Goal: Transaction & Acquisition: Book appointment/travel/reservation

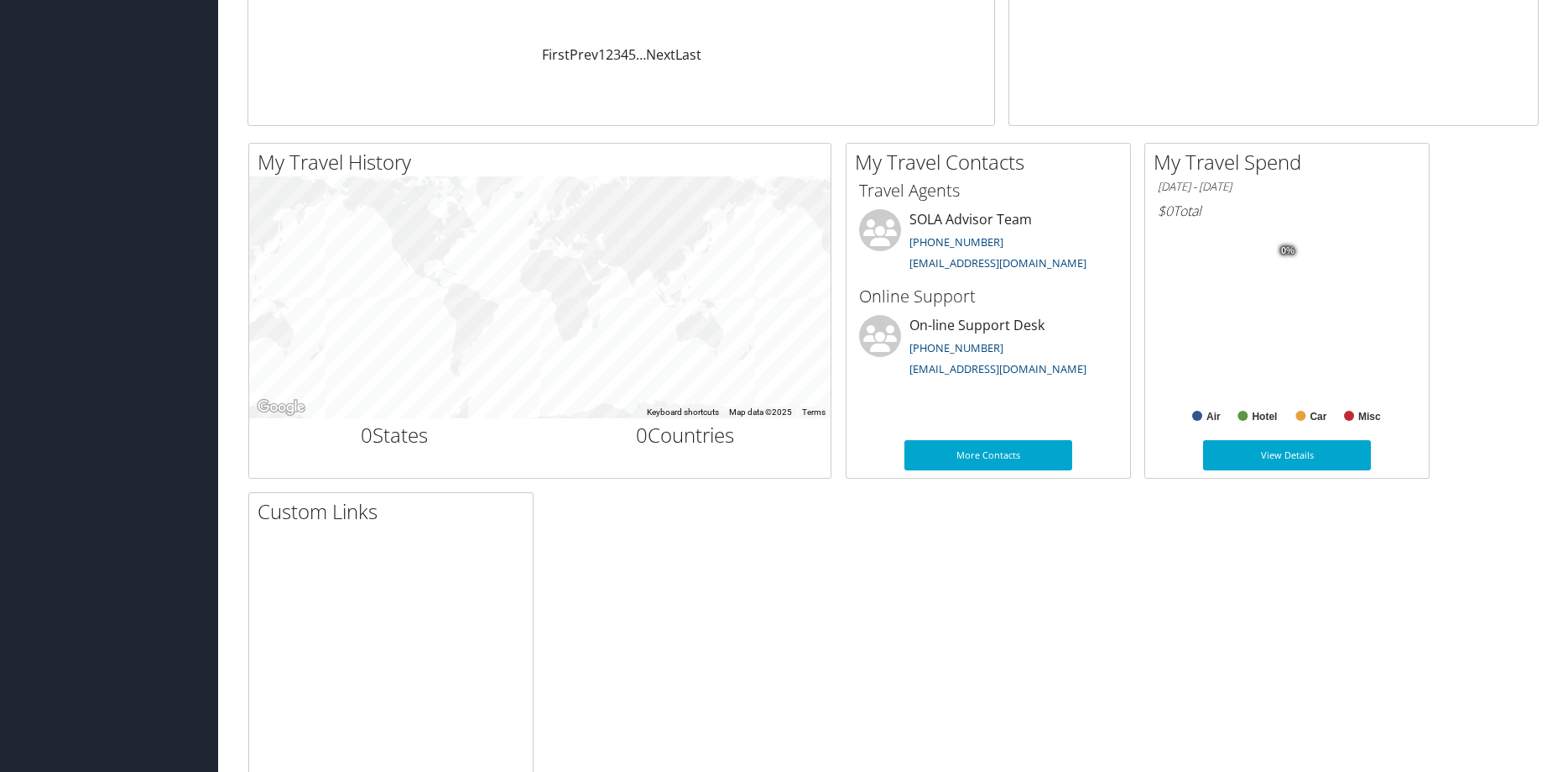
scroll to position [343, 0]
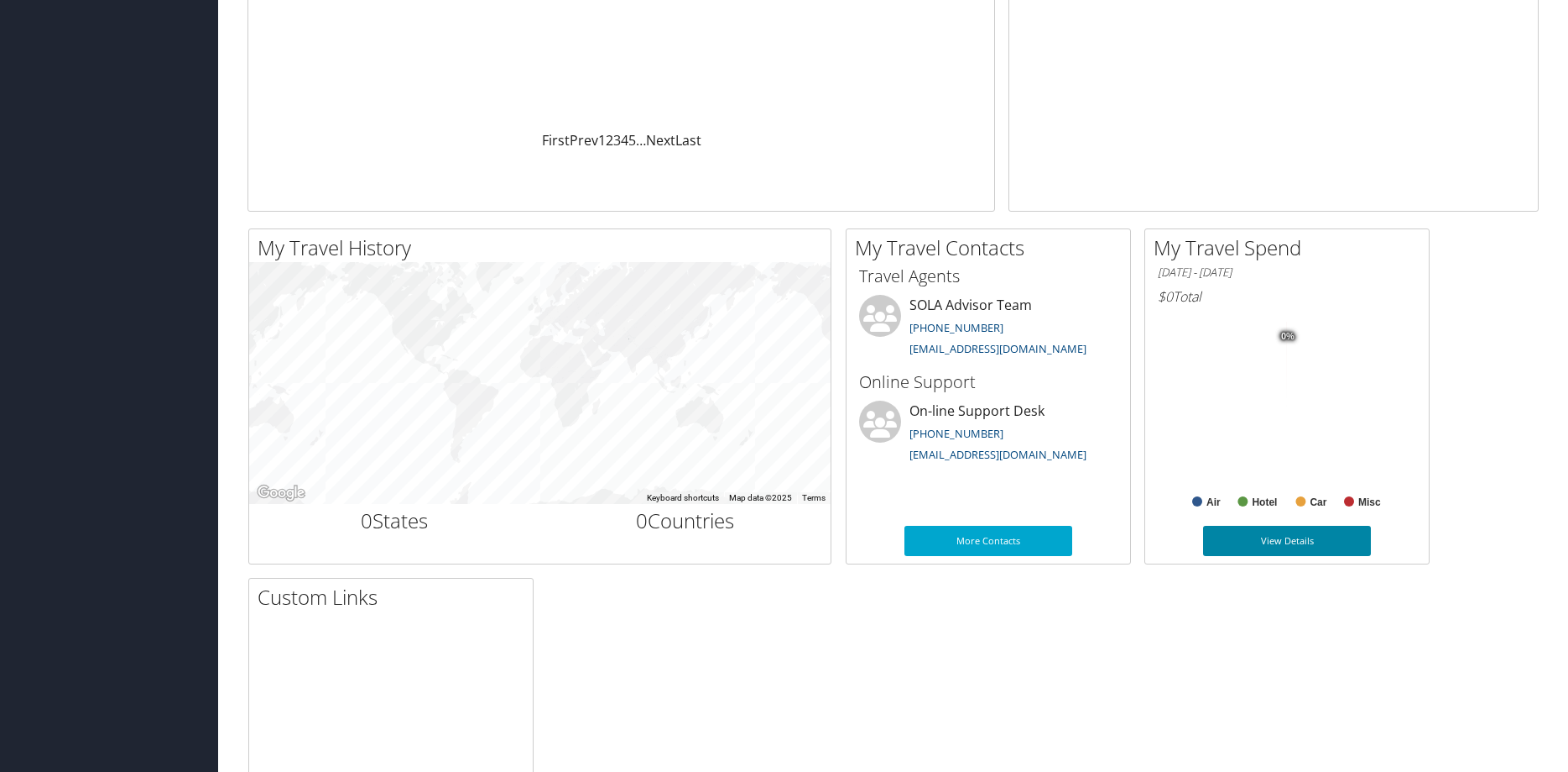
click at [1294, 540] on link "View Details" at bounding box center [1287, 540] width 168 height 30
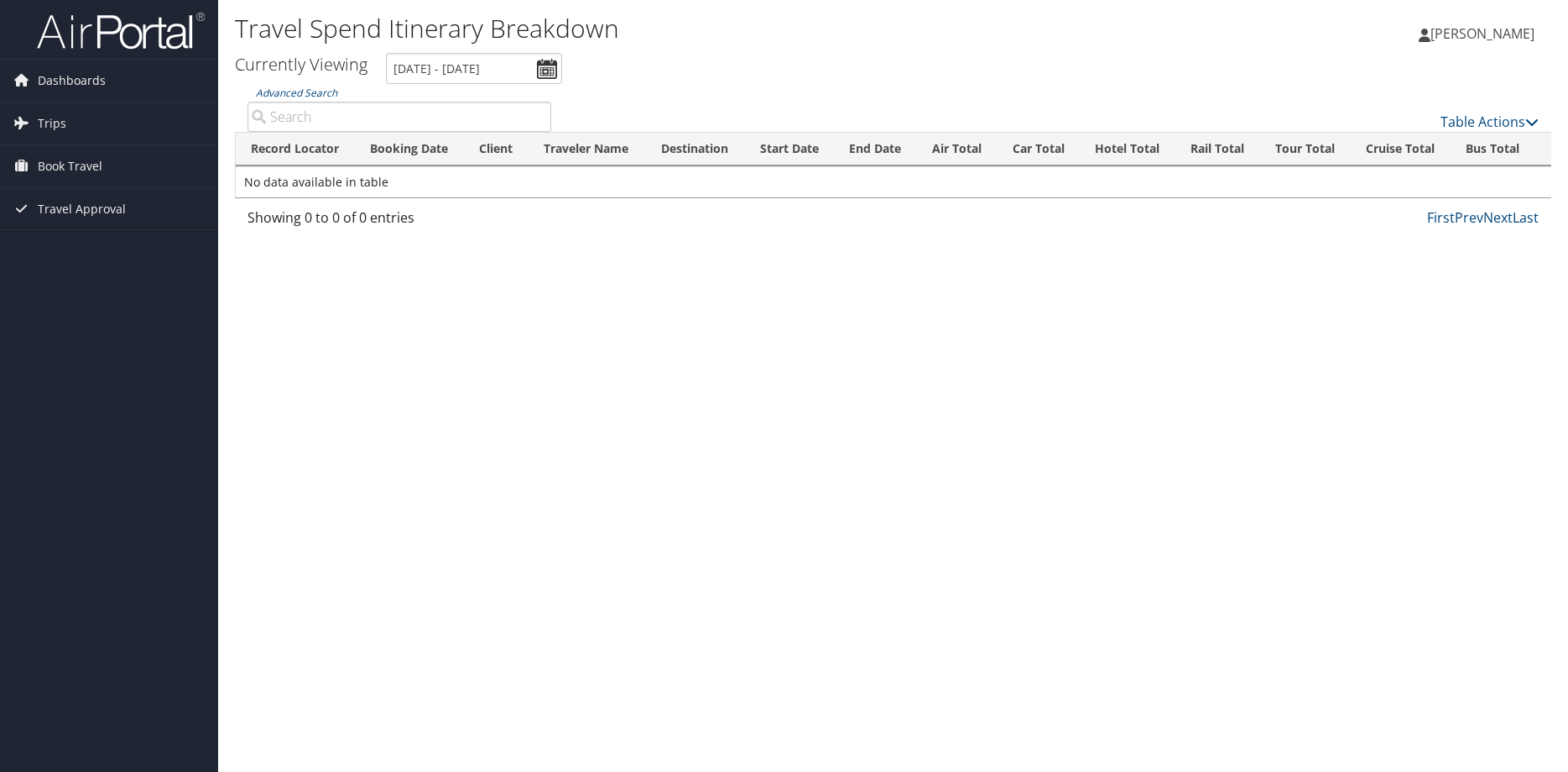
click at [1460, 34] on span "CHERYL DUHON" at bounding box center [1482, 33] width 104 height 19
click at [1387, 154] on link "View Travel Profile" at bounding box center [1440, 149] width 187 height 28
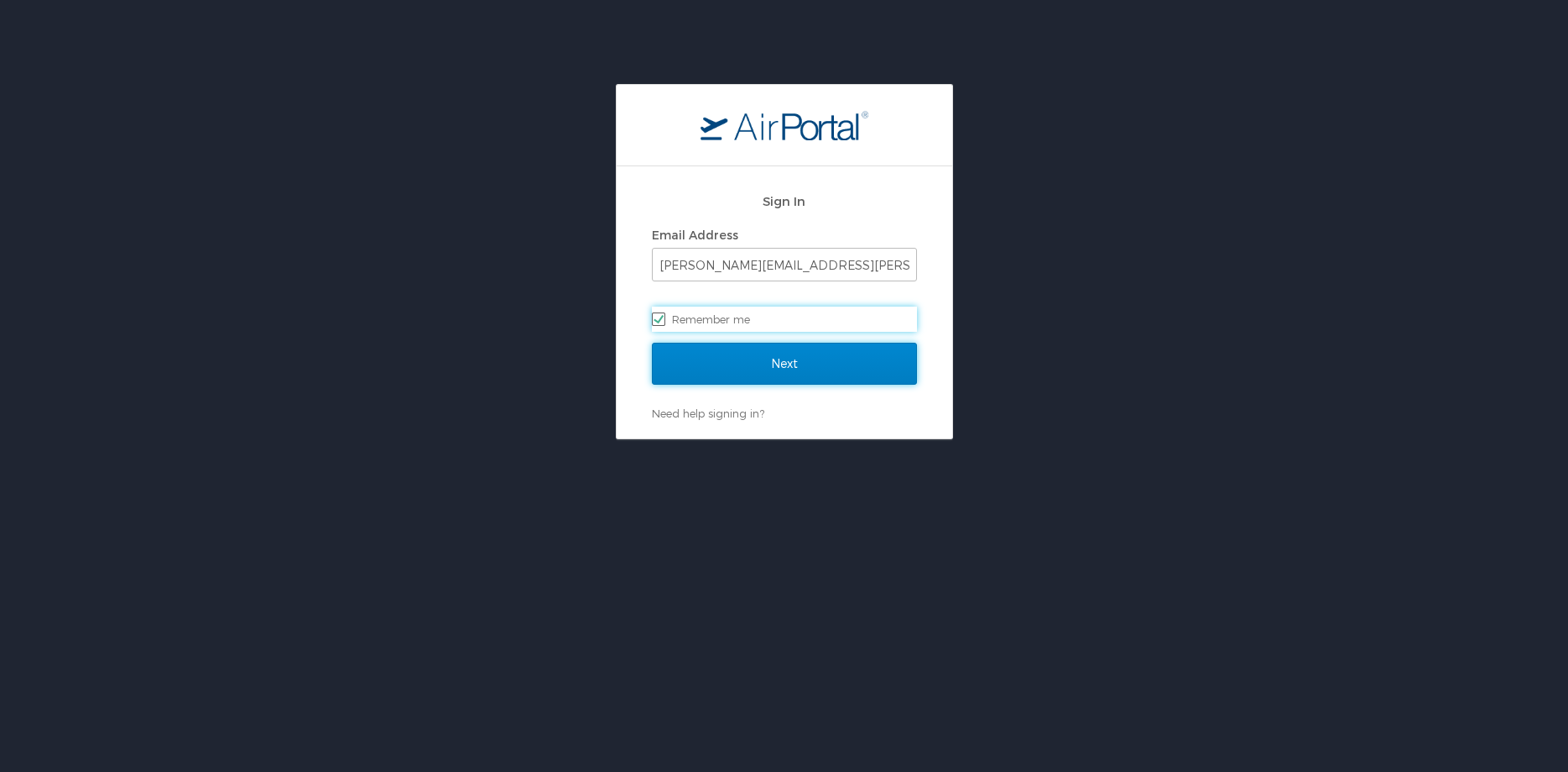
click at [793, 368] on input "Next" at bounding box center [784, 363] width 265 height 42
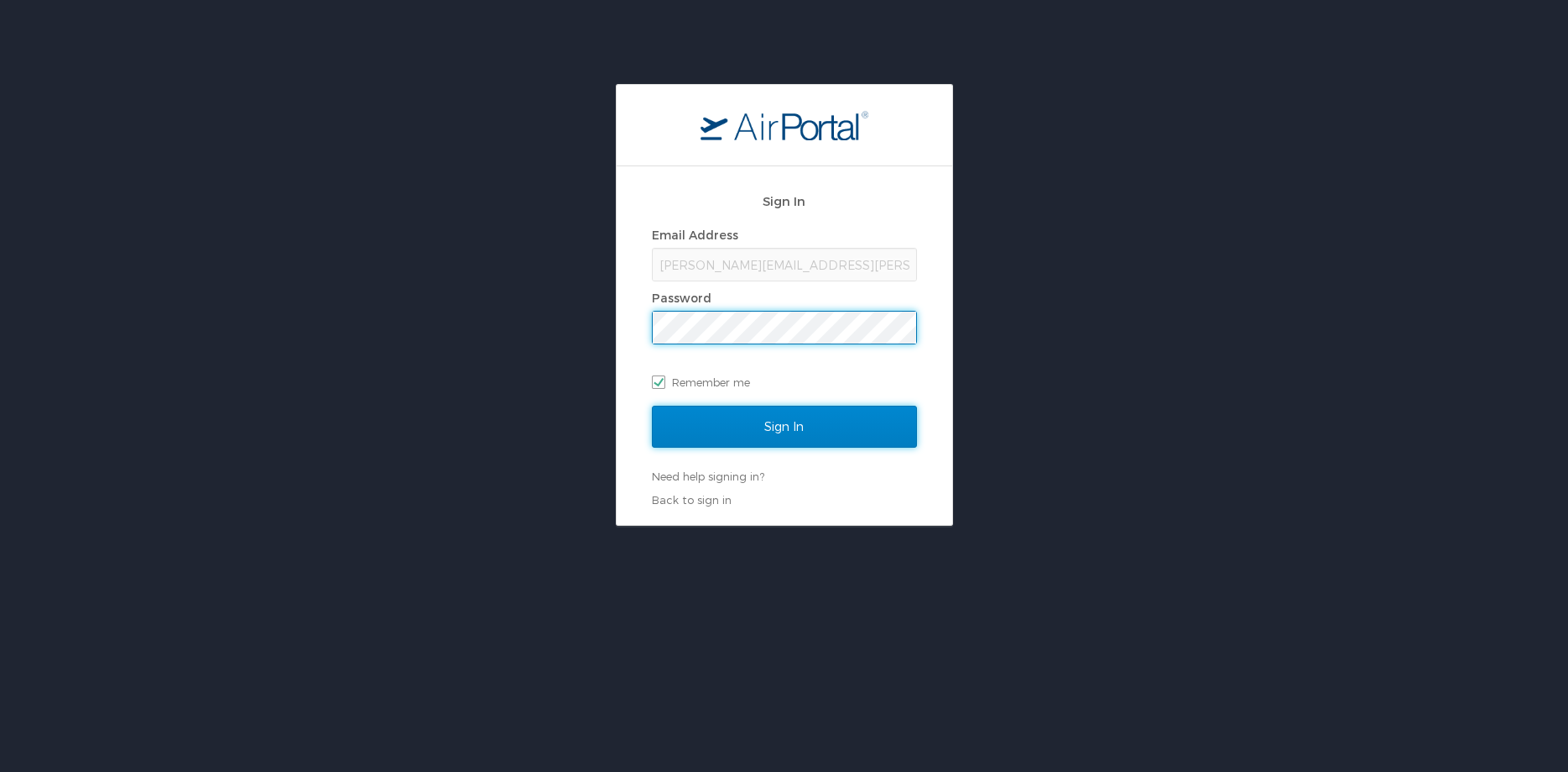
click at [792, 435] on input "Sign In" at bounding box center [784, 426] width 265 height 42
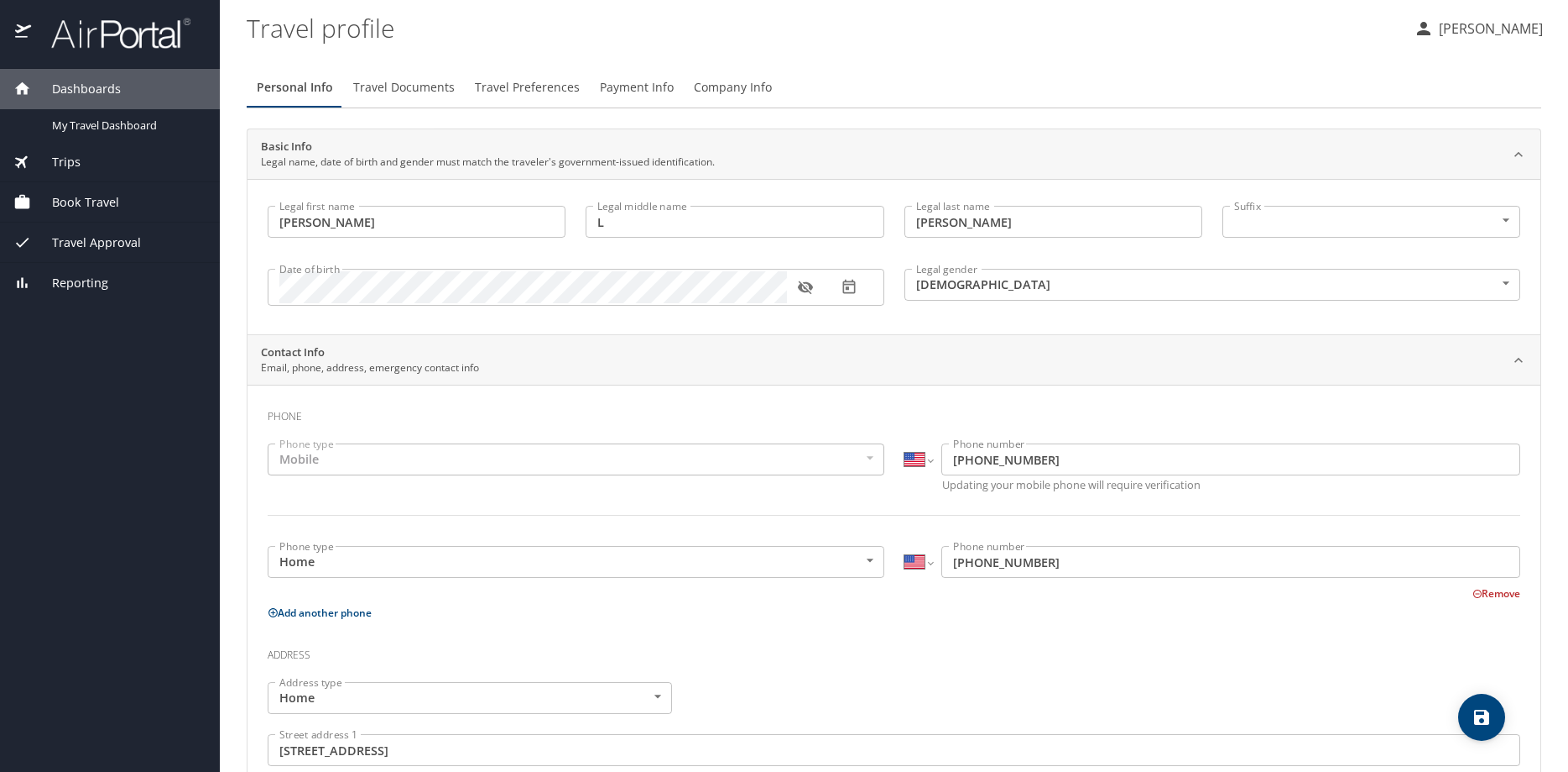
select select "US"
click at [600, 94] on span "Payment Info" at bounding box center [637, 88] width 74 height 21
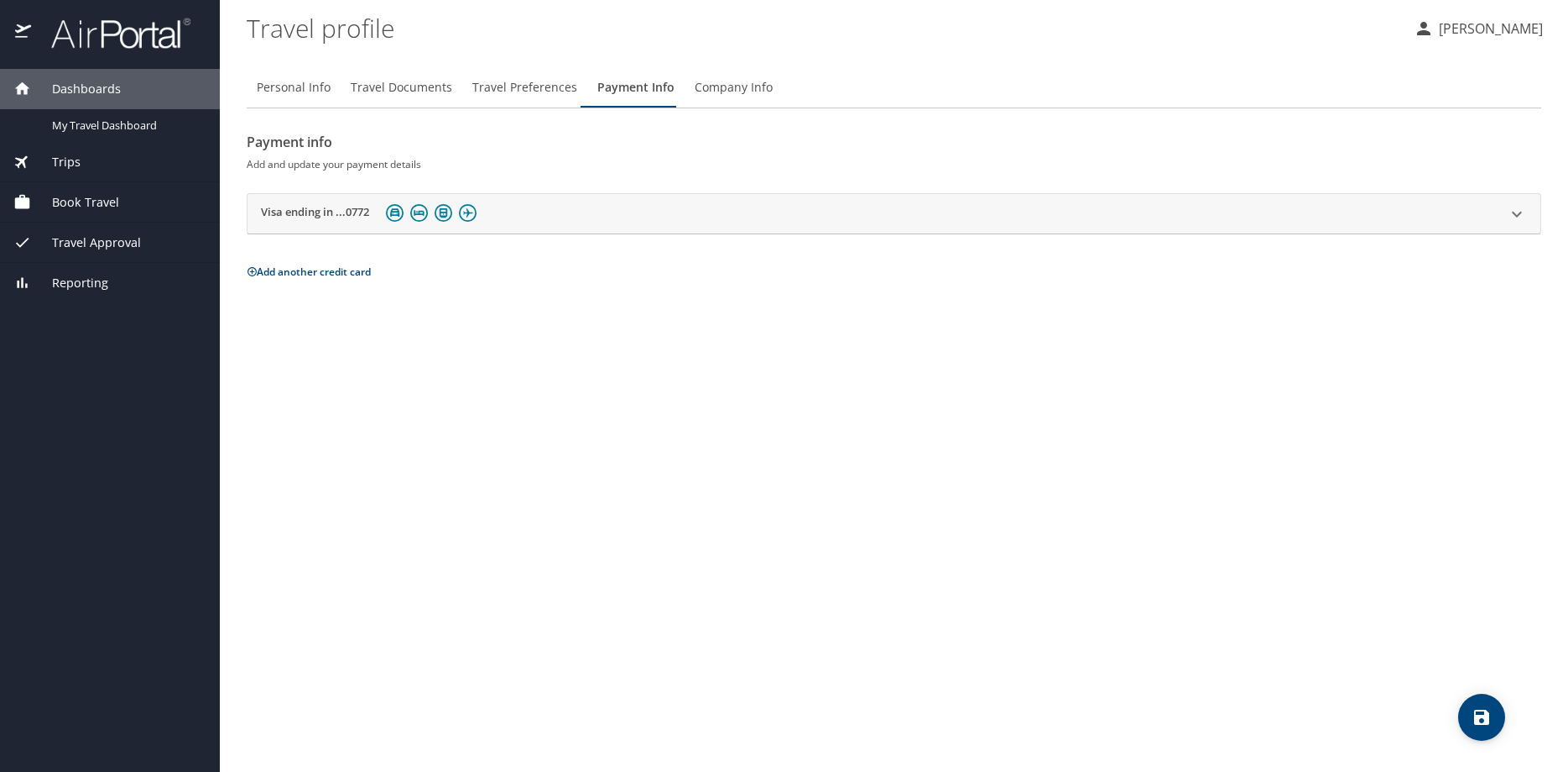
click at [715, 148] on h2 "Payment info" at bounding box center [893, 142] width 1295 height 27
click at [723, 90] on span "Company Info" at bounding box center [734, 88] width 78 height 21
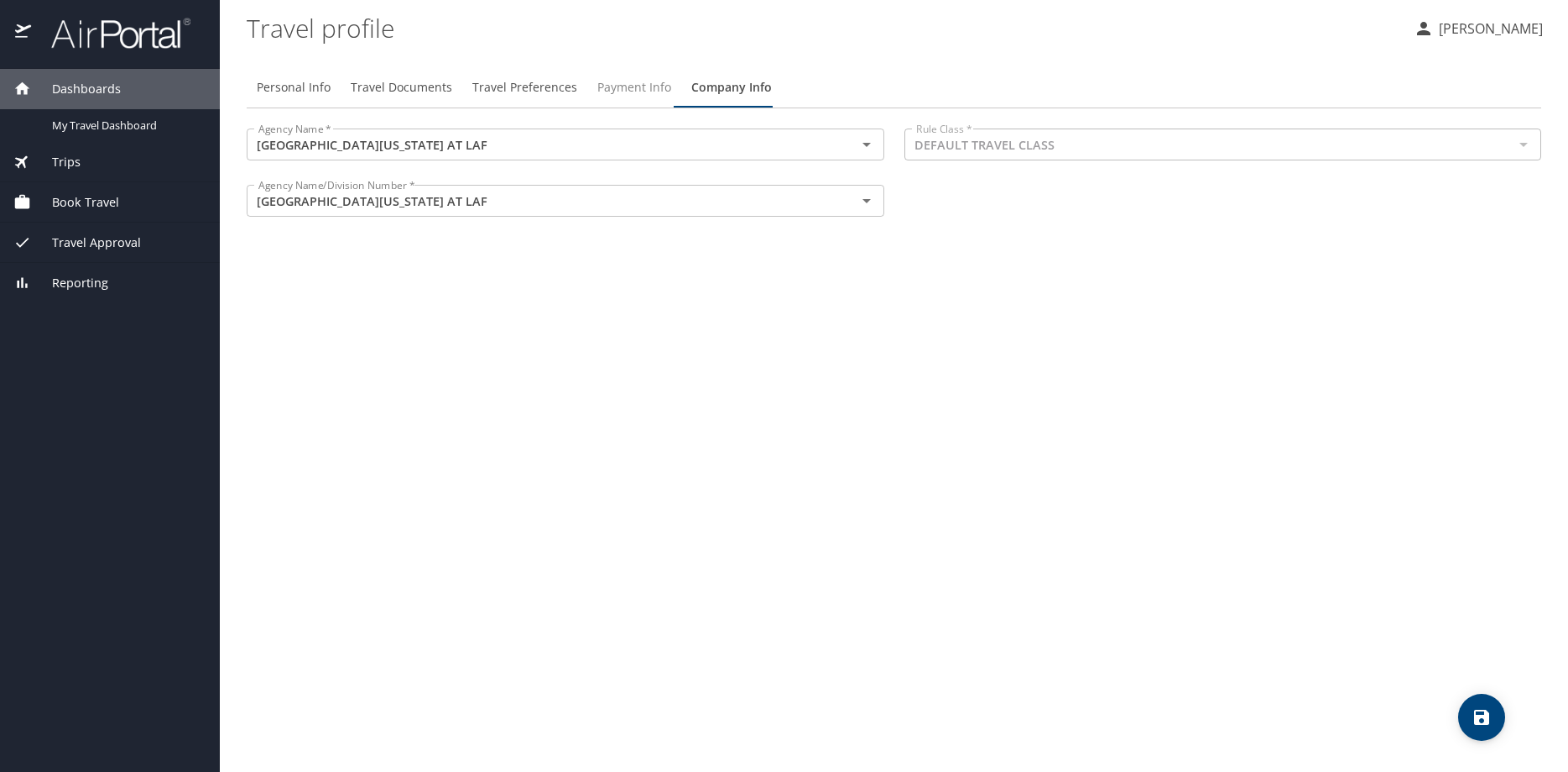
click at [628, 87] on span "Payment Info" at bounding box center [634, 88] width 74 height 21
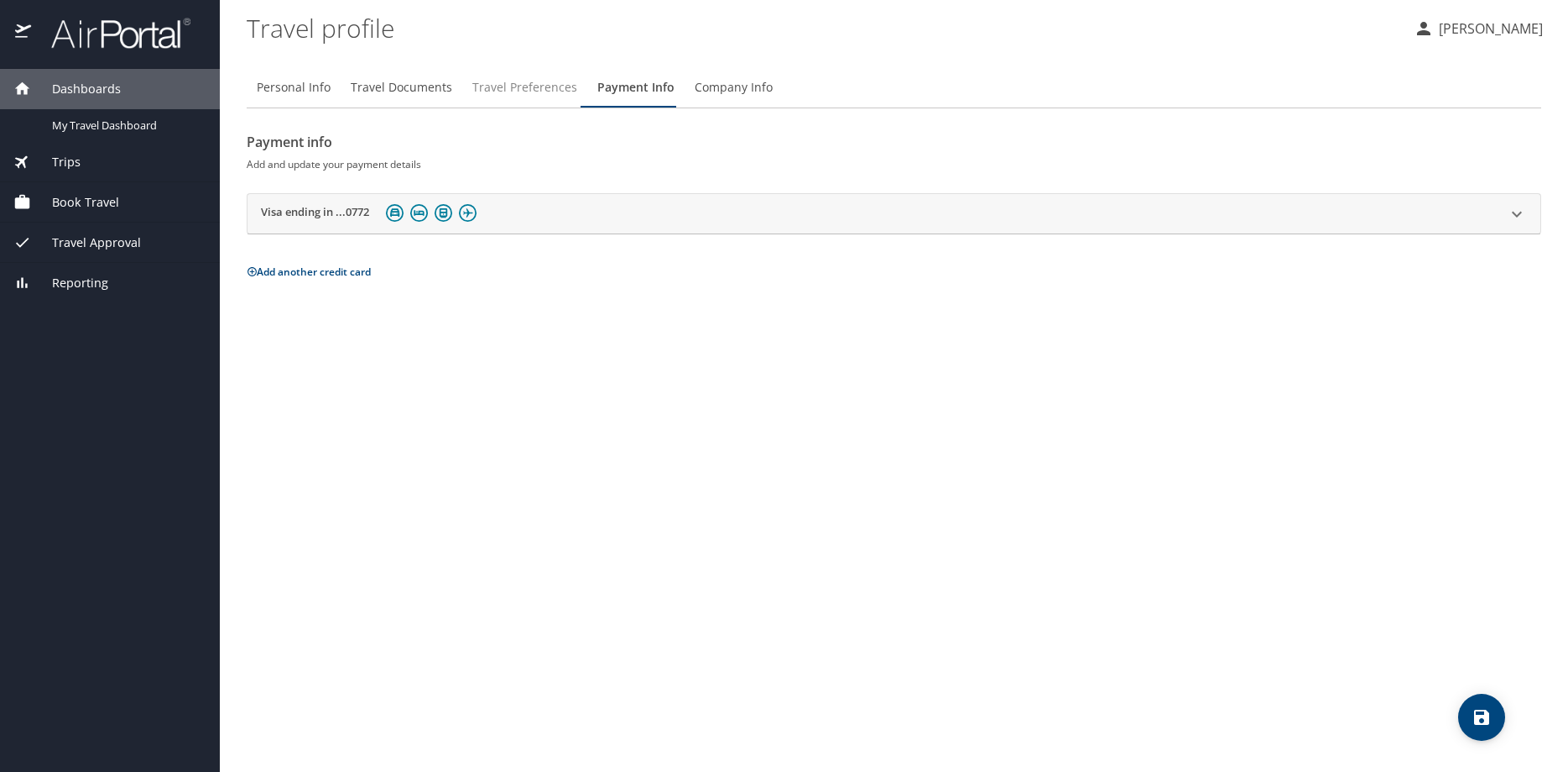
click at [514, 88] on span "Travel Preferences" at bounding box center [524, 88] width 105 height 21
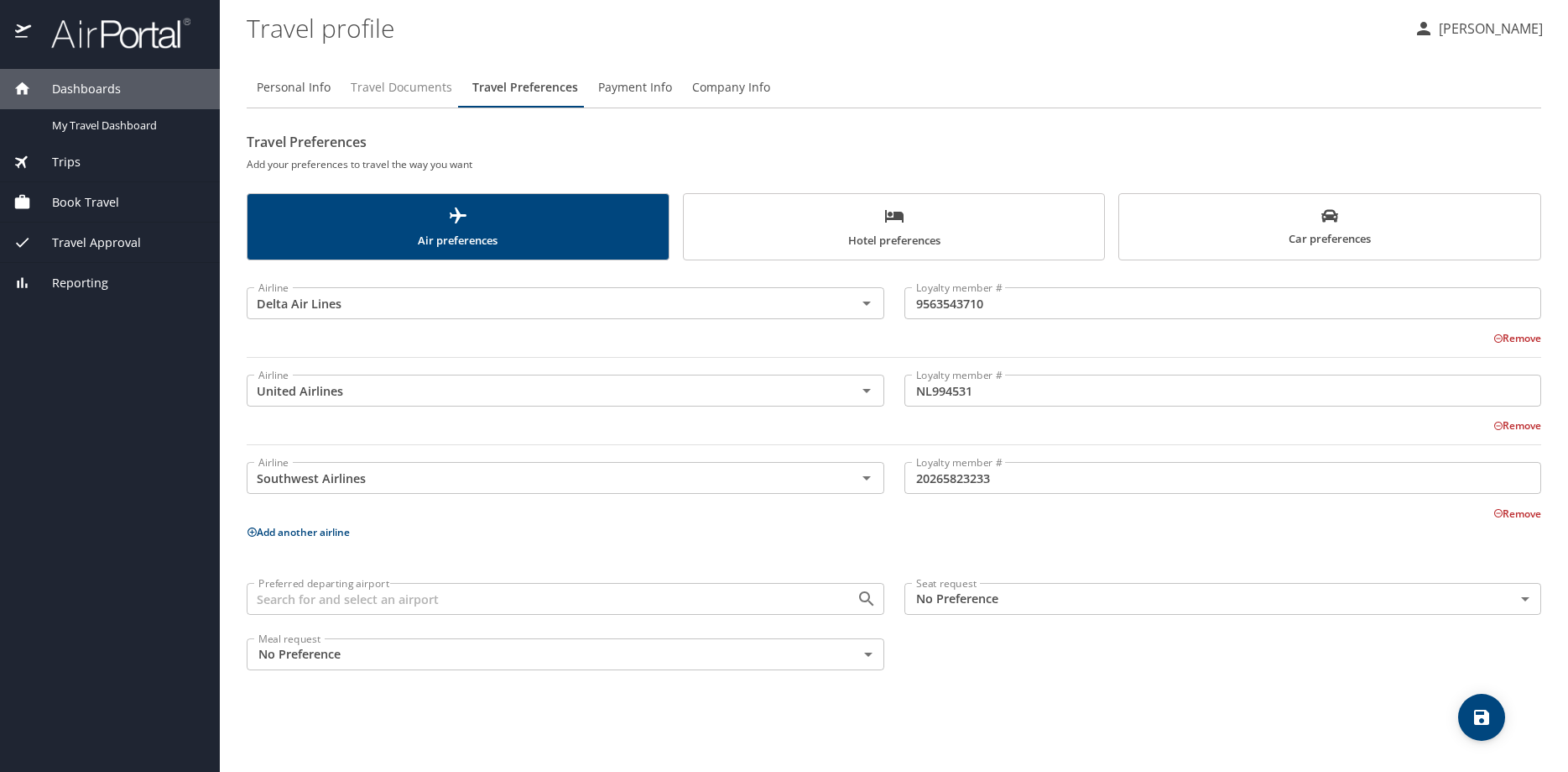
click at [389, 88] on span "Travel Documents" at bounding box center [402, 88] width 101 height 21
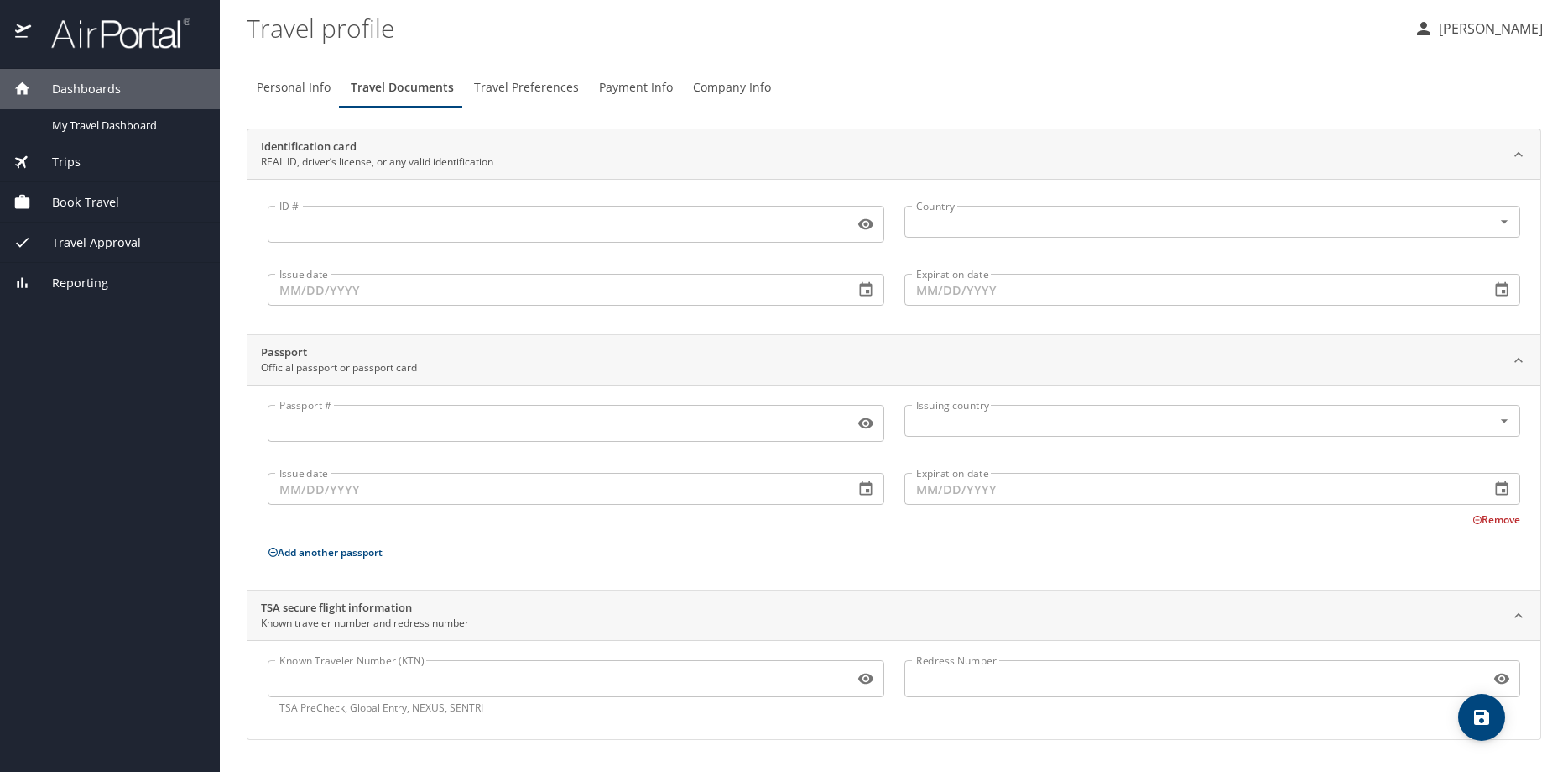
click at [293, 84] on span "Personal Info" at bounding box center [294, 88] width 74 height 21
select select "US"
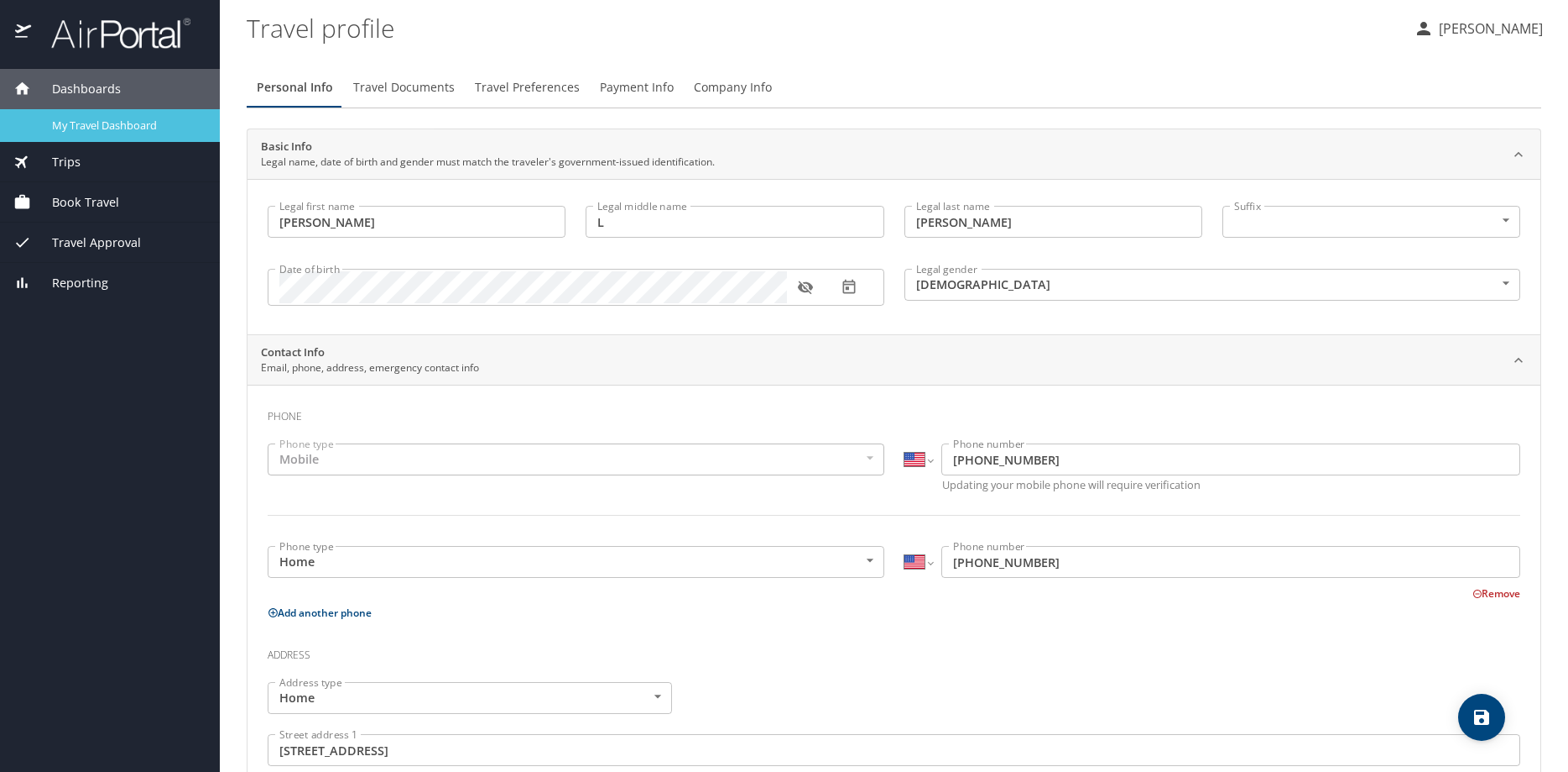
click at [106, 125] on span "My Travel Dashboard" at bounding box center [126, 125] width 148 height 16
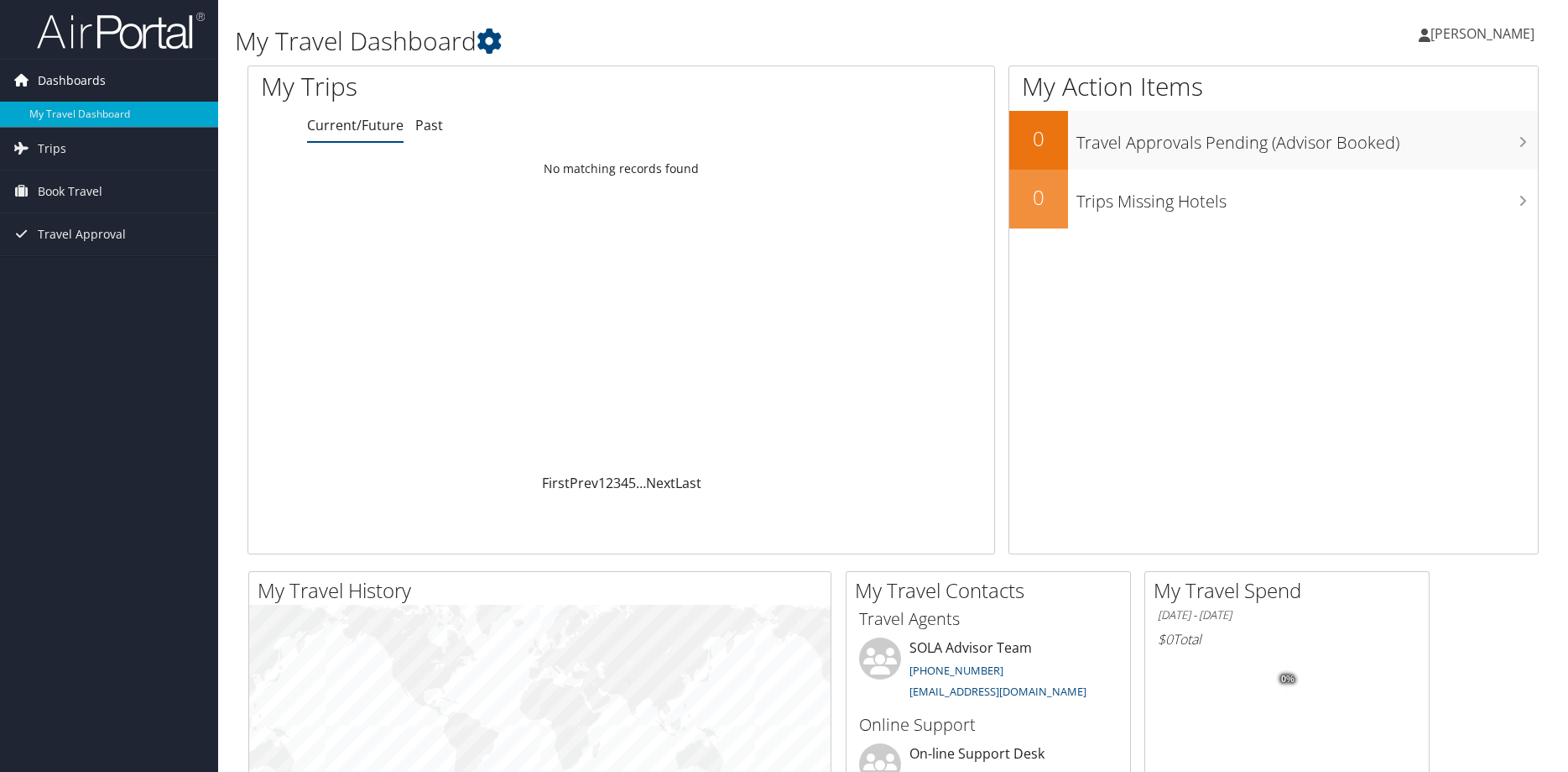
click at [78, 76] on span "Dashboards" at bounding box center [71, 80] width 68 height 42
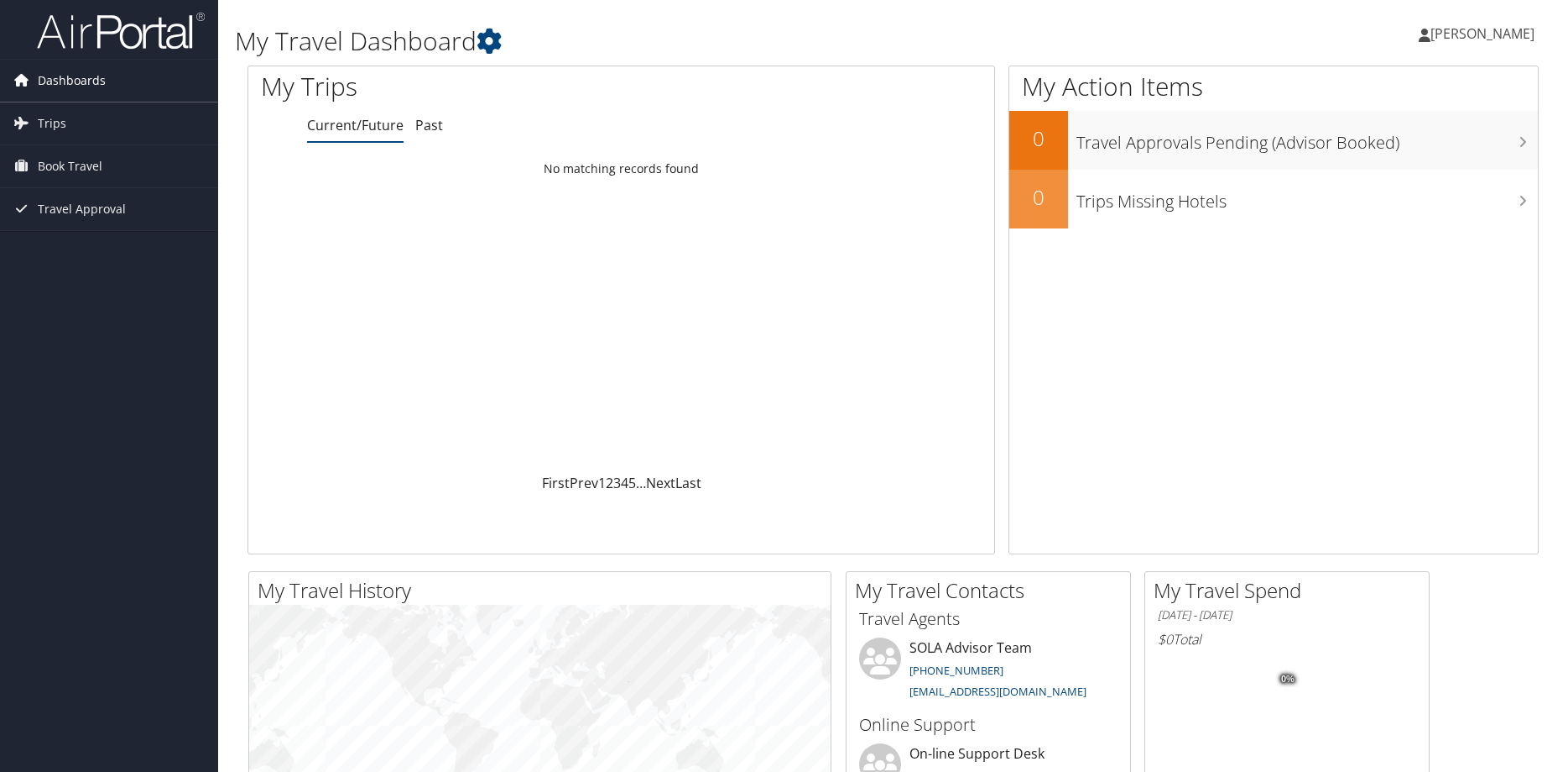
click at [48, 84] on span "Dashboards" at bounding box center [71, 80] width 68 height 42
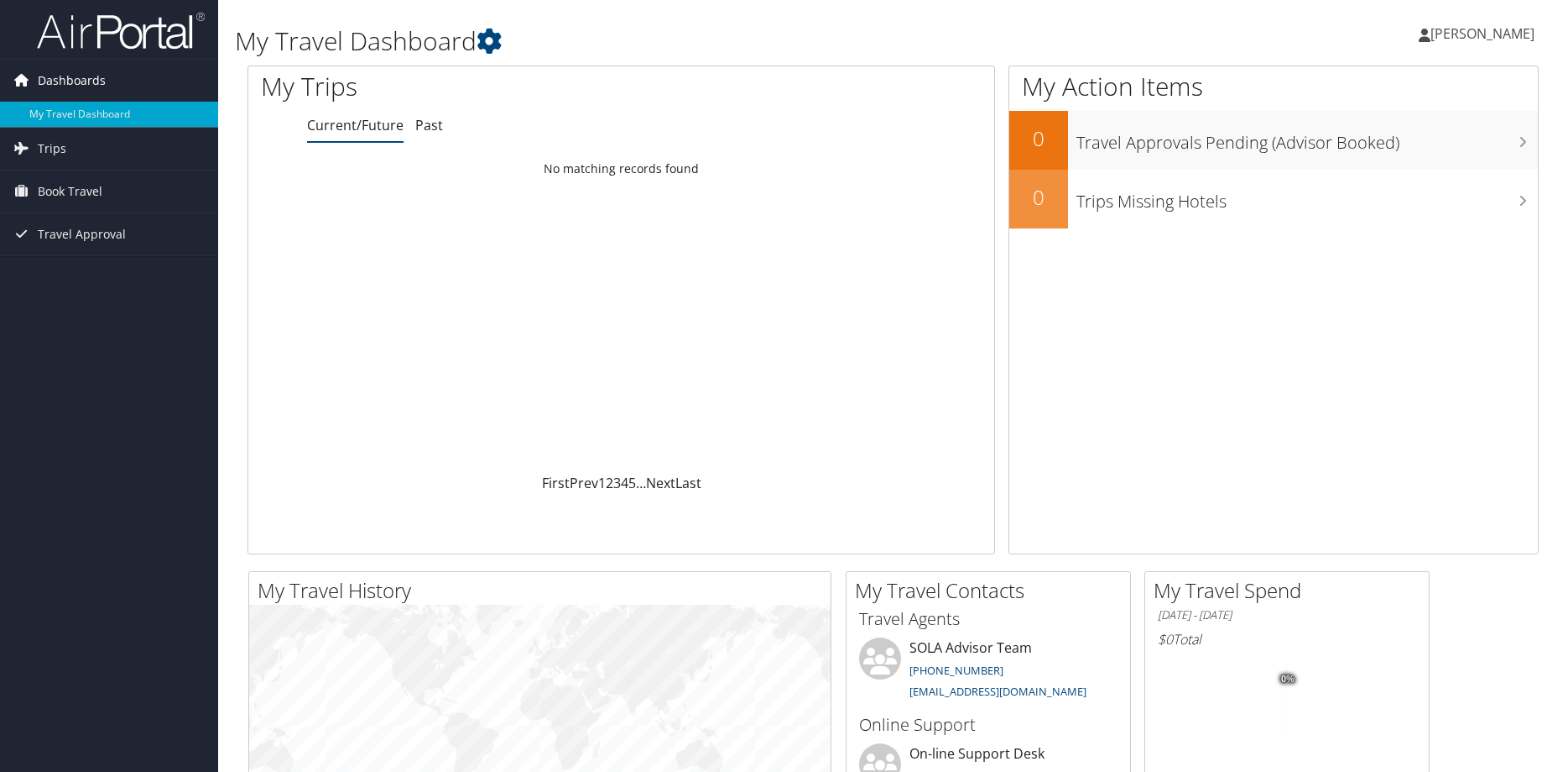
click at [76, 66] on span "Dashboards" at bounding box center [71, 80] width 68 height 42
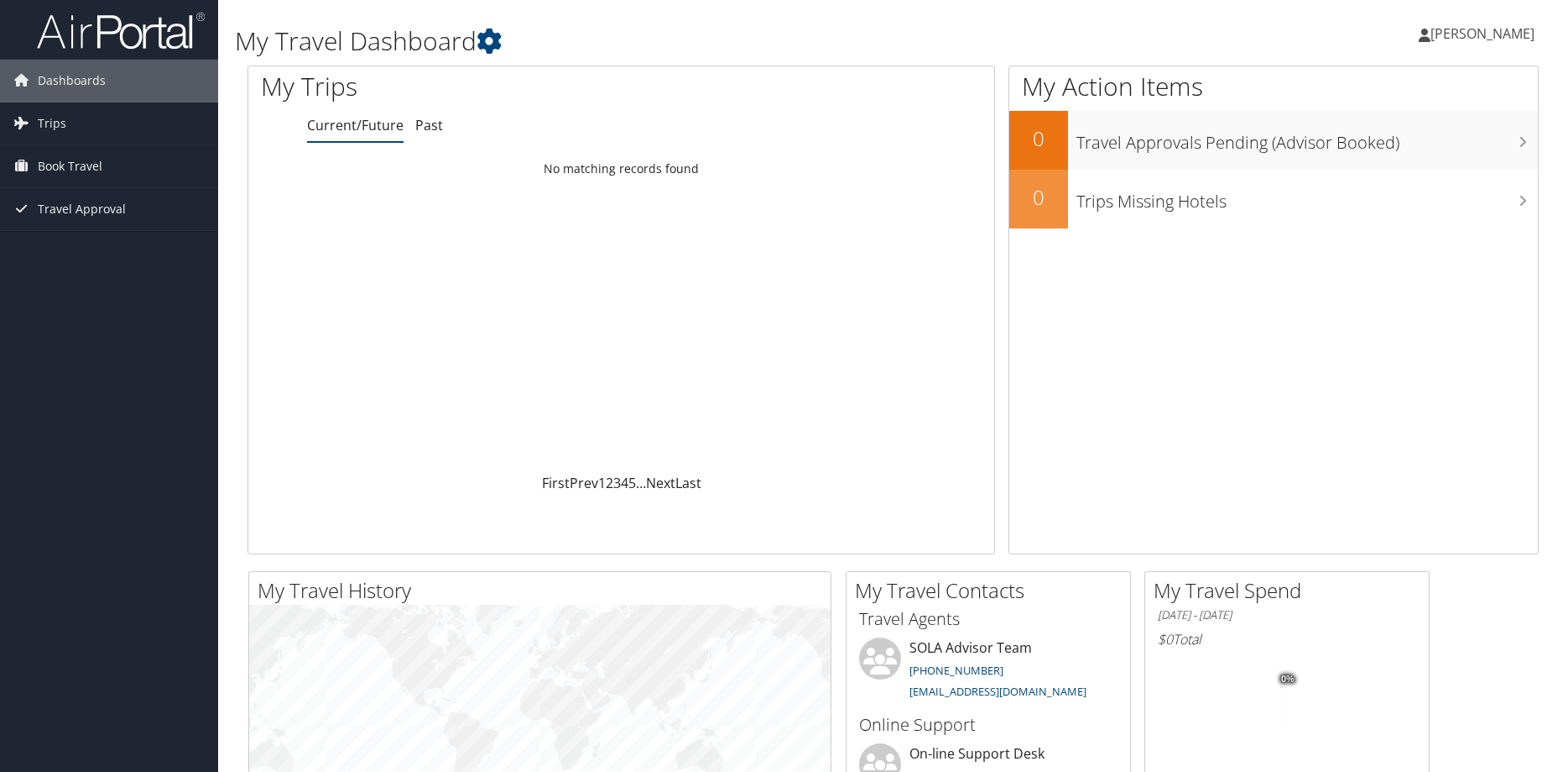
click at [383, 125] on link "Current/Future" at bounding box center [355, 125] width 96 height 19
click at [426, 126] on link "Past" at bounding box center [429, 125] width 27 height 19
click at [64, 117] on link "Trips" at bounding box center [109, 123] width 218 height 42
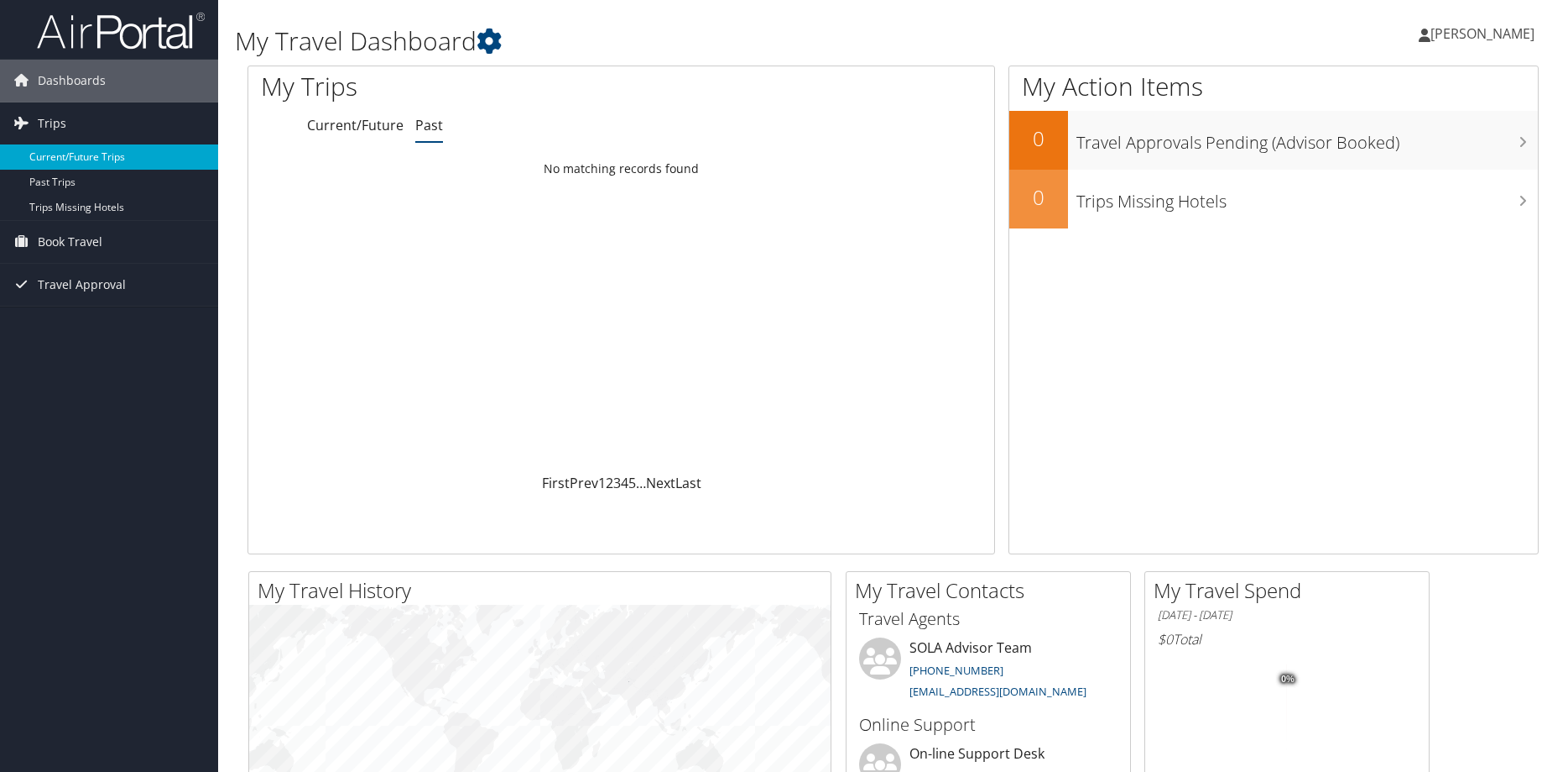
click at [70, 161] on link "Current/Future Trips" at bounding box center [109, 156] width 218 height 25
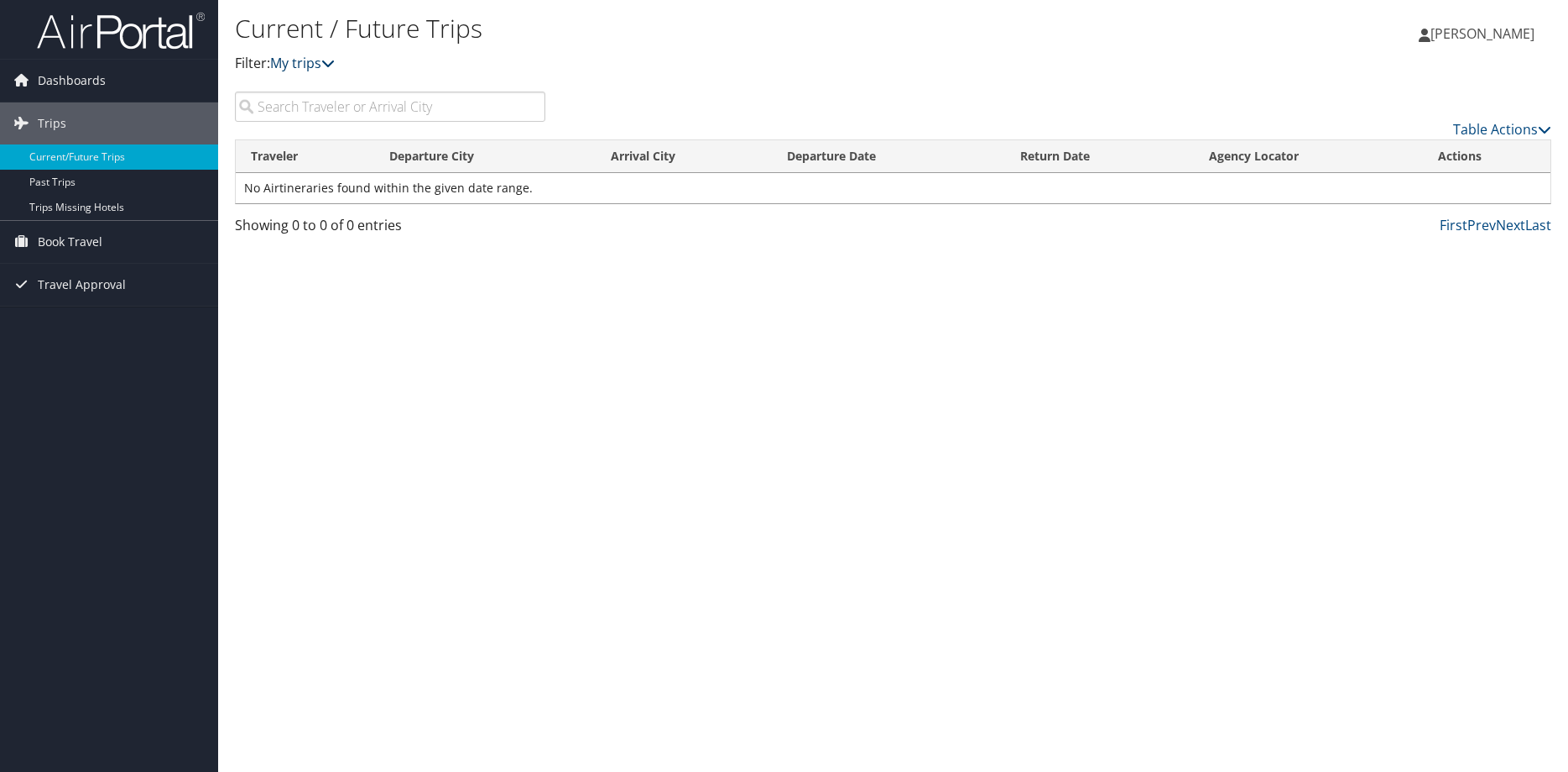
click at [325, 64] on link "My trips" at bounding box center [302, 64] width 64 height 19
click at [299, 61] on link "My trips" at bounding box center [302, 64] width 64 height 19
click at [1544, 123] on icon at bounding box center [1545, 130] width 14 height 14
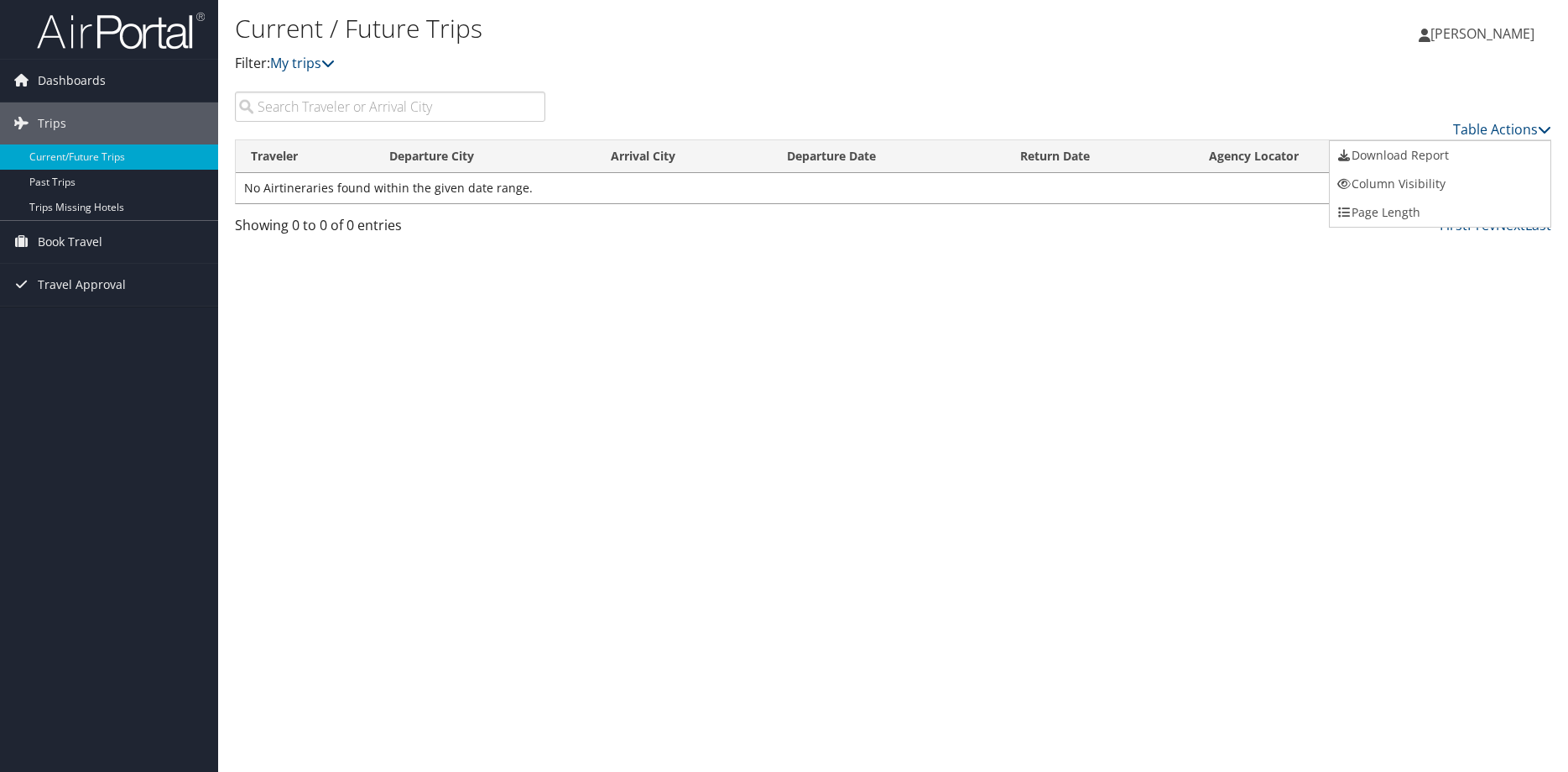
click at [816, 371] on div at bounding box center [784, 386] width 1568 height 772
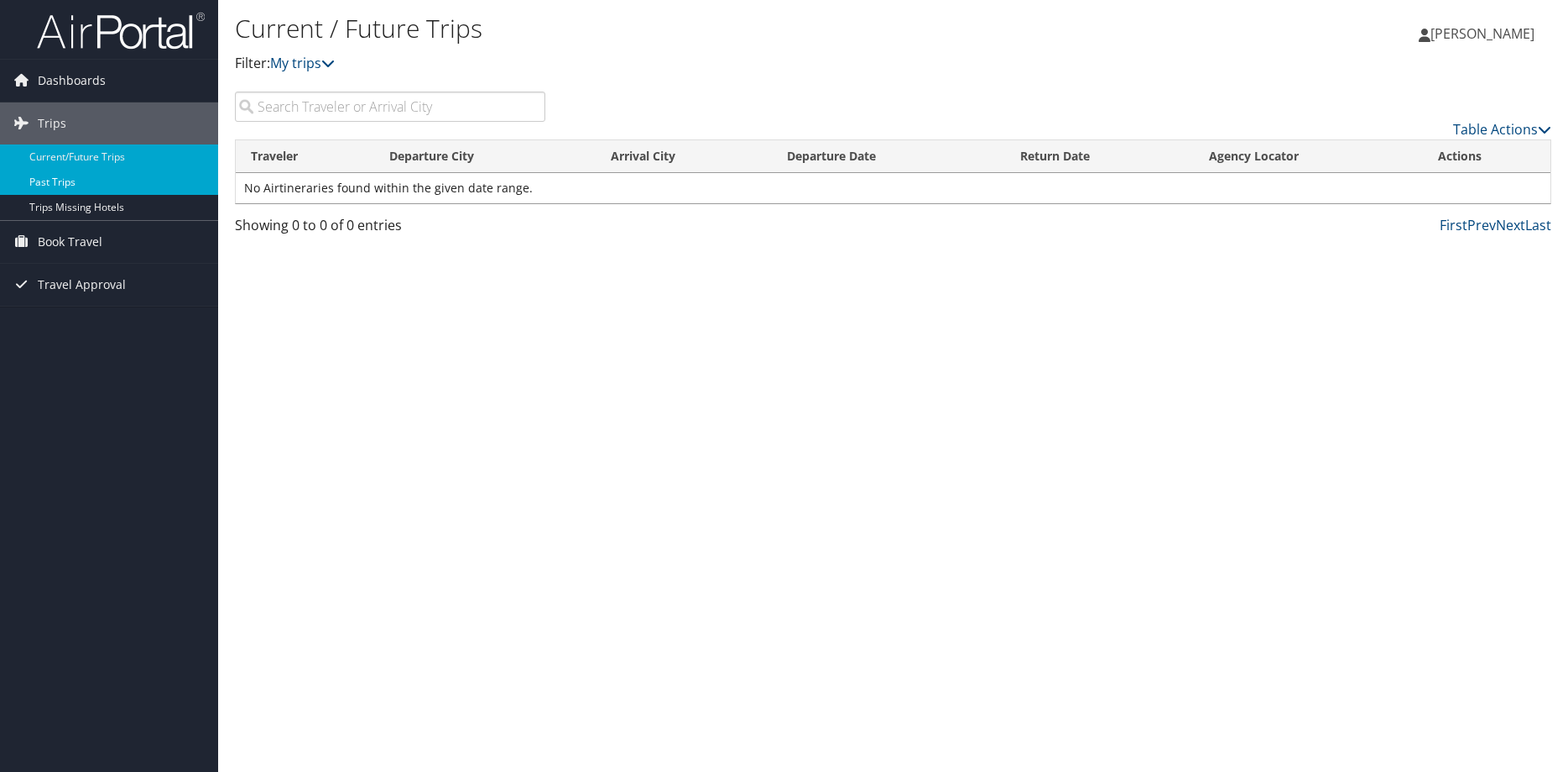
click at [58, 178] on link "Past Trips" at bounding box center [109, 182] width 218 height 25
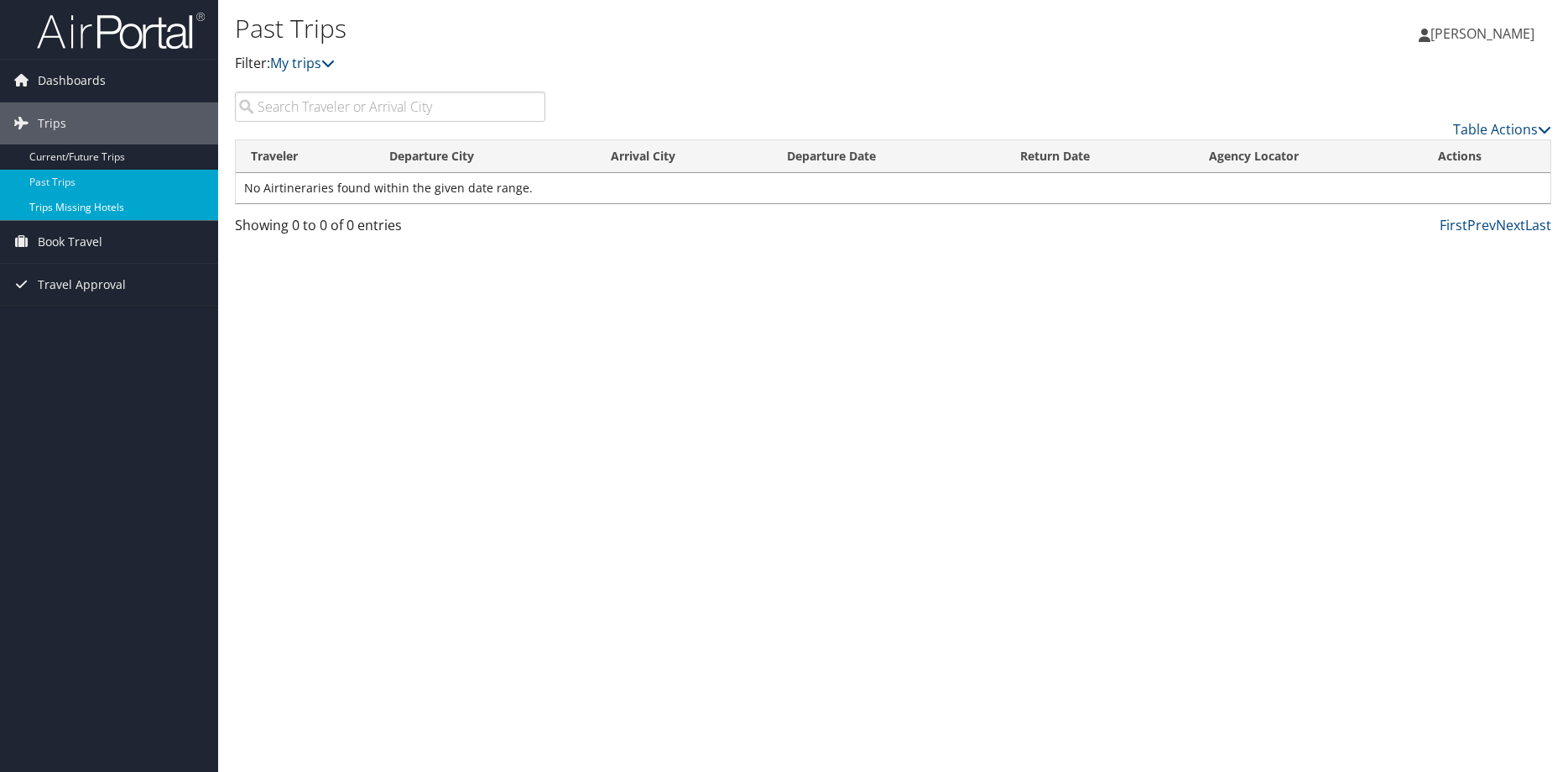
click at [99, 210] on link "Trips Missing Hotels" at bounding box center [109, 207] width 218 height 25
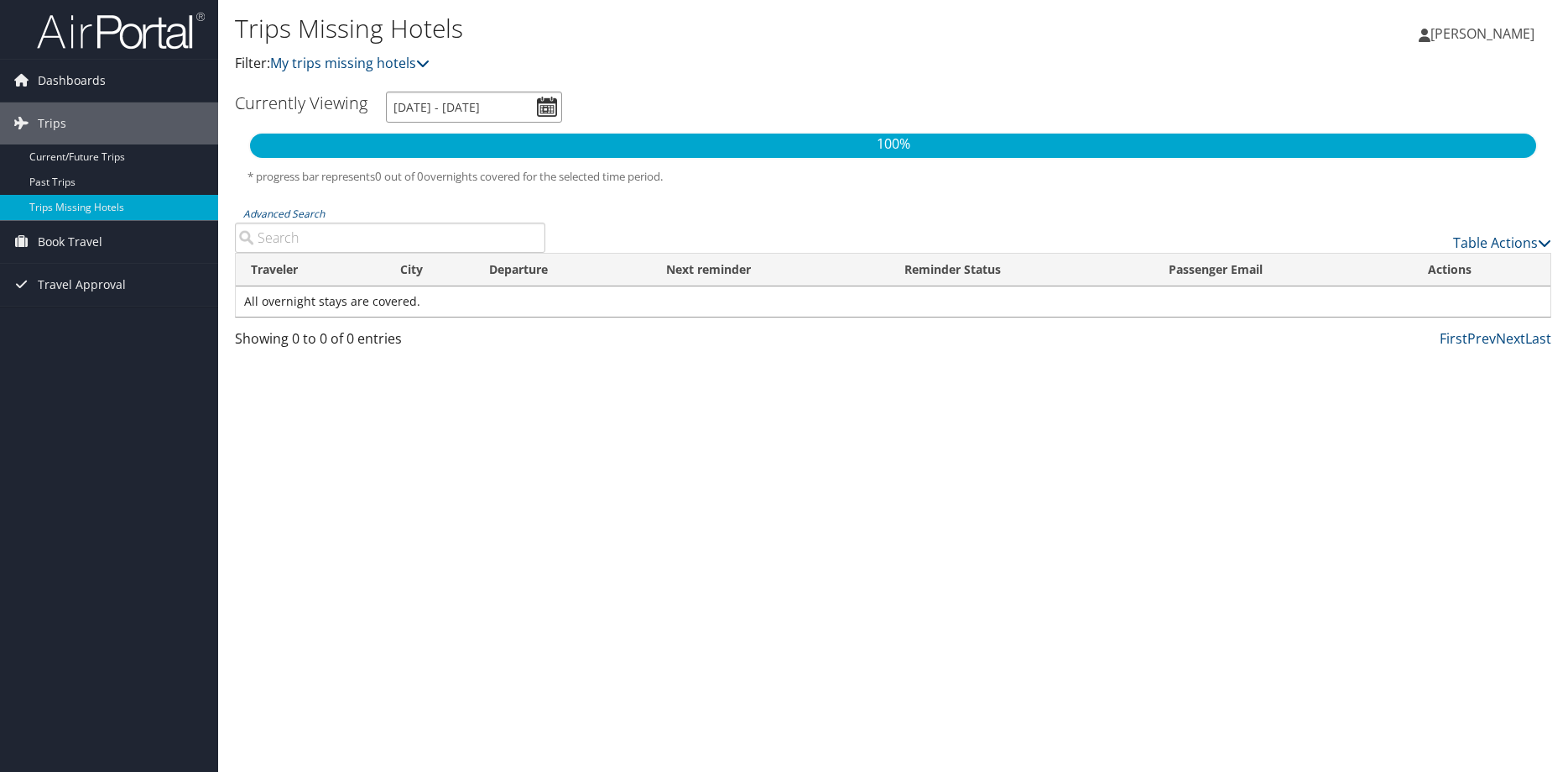
click at [548, 109] on input "[DATE] - [DATE]" at bounding box center [474, 107] width 176 height 31
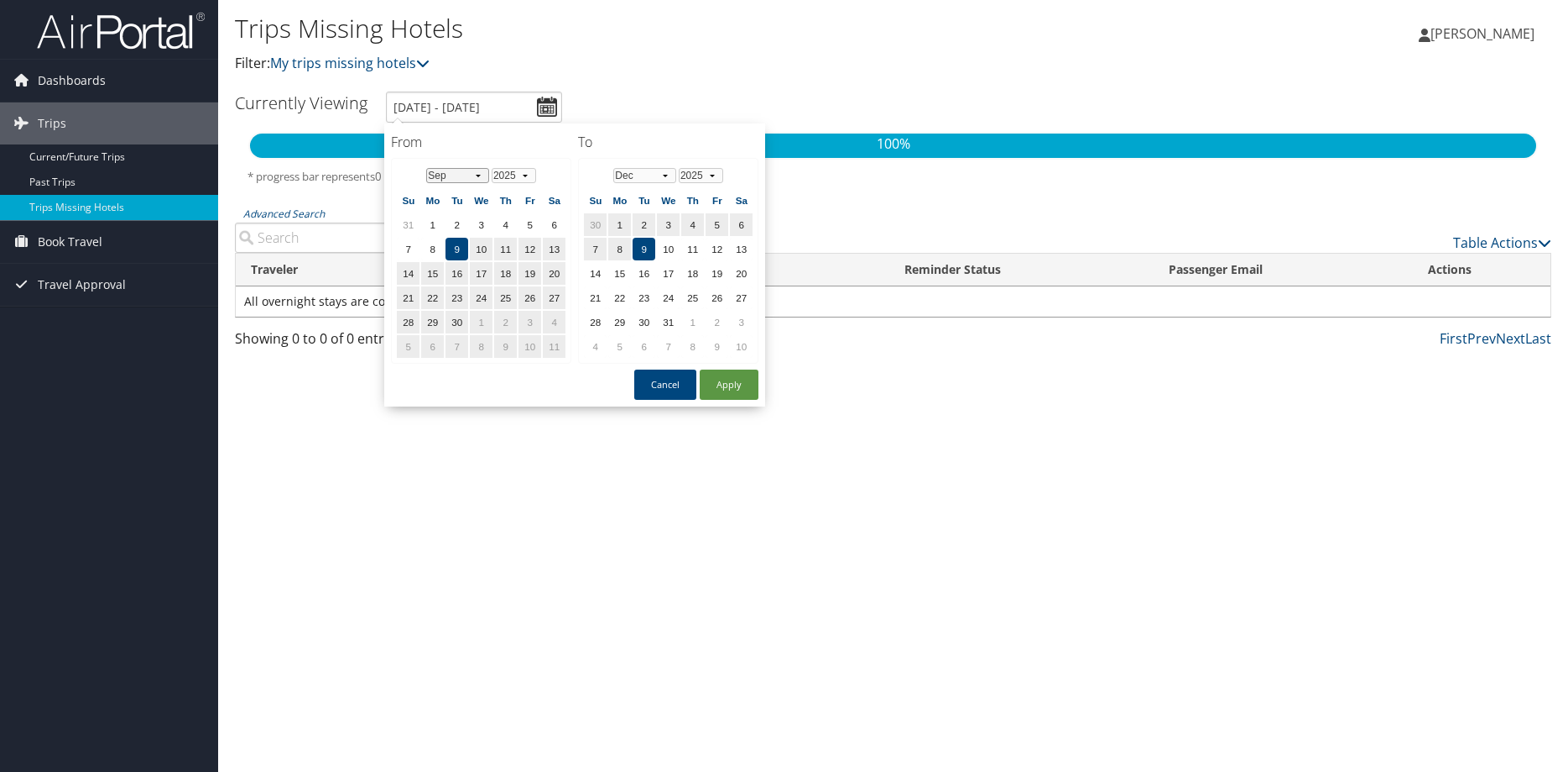
click at [427, 168] on select "Jan Feb Mar Apr May Jun [DATE] Aug Sep Oct Nov Dec" at bounding box center [457, 176] width 63 height 15
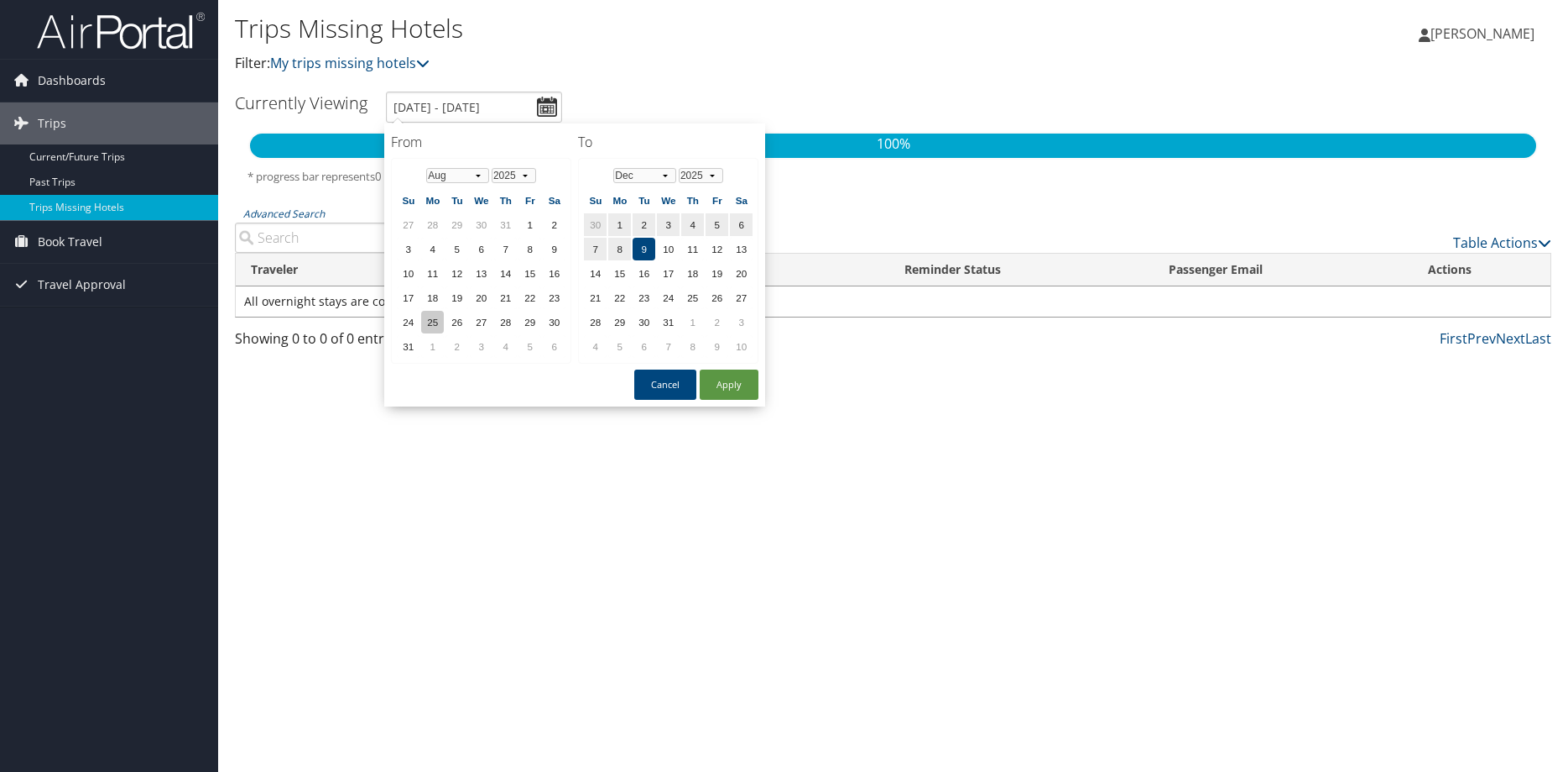
click at [430, 321] on td "25" at bounding box center [433, 322] width 22 height 22
click at [724, 386] on button "Apply" at bounding box center [729, 384] width 58 height 30
type input "[DATE] - [DATE]"
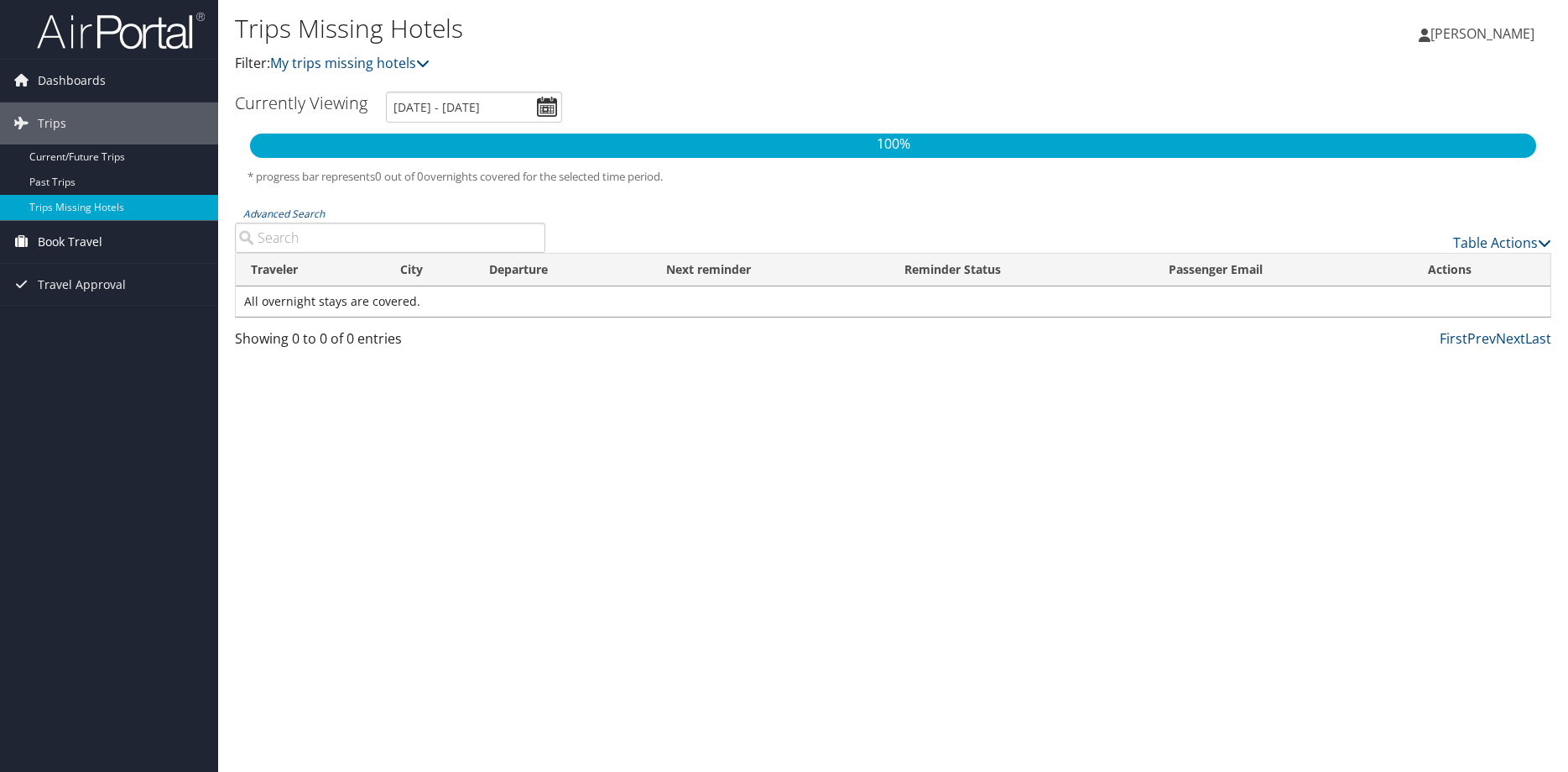
click at [73, 239] on span "Book Travel" at bounding box center [70, 241] width 64 height 42
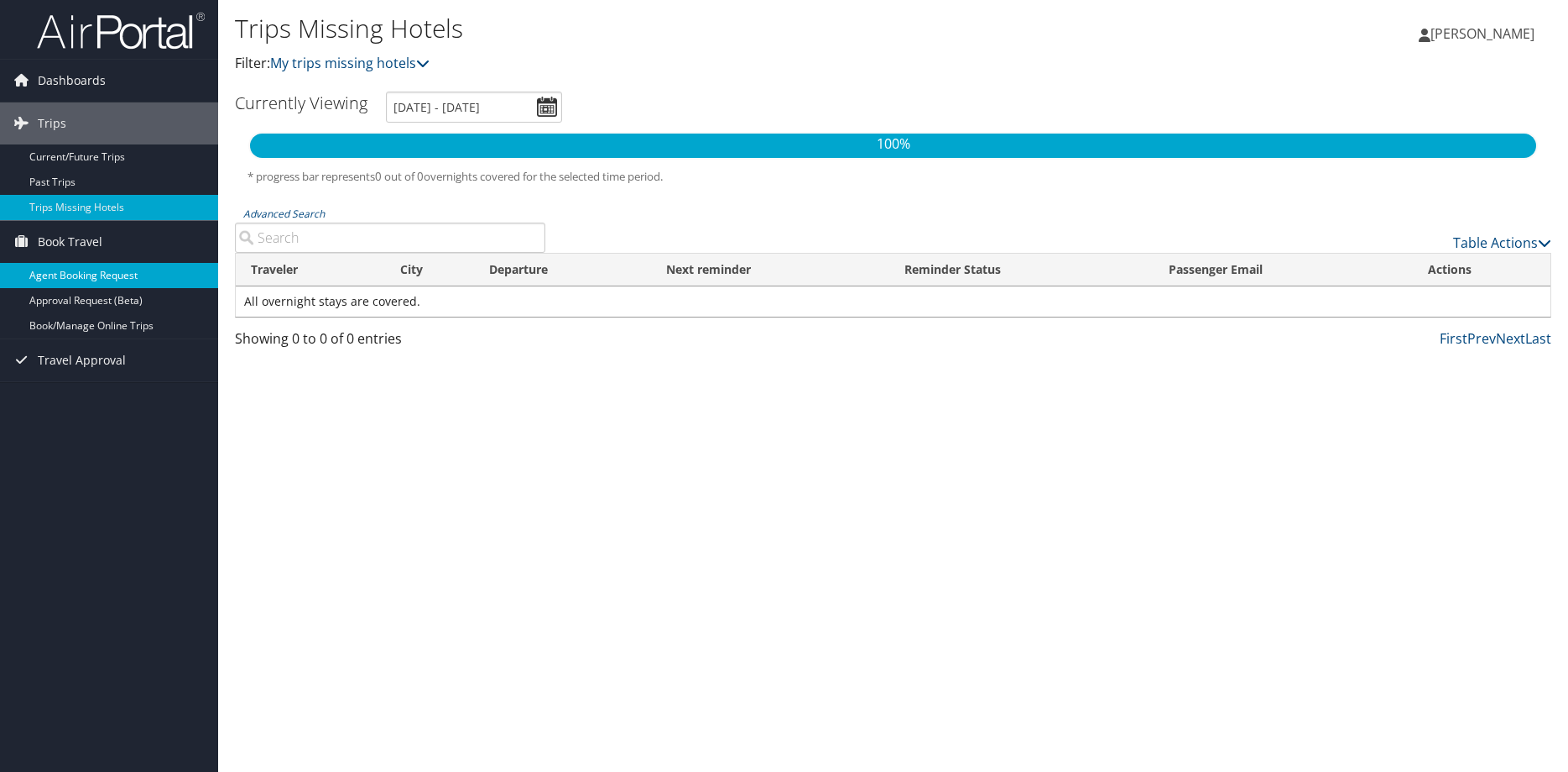
click at [93, 271] on link "Agent Booking Request" at bounding box center [109, 275] width 218 height 25
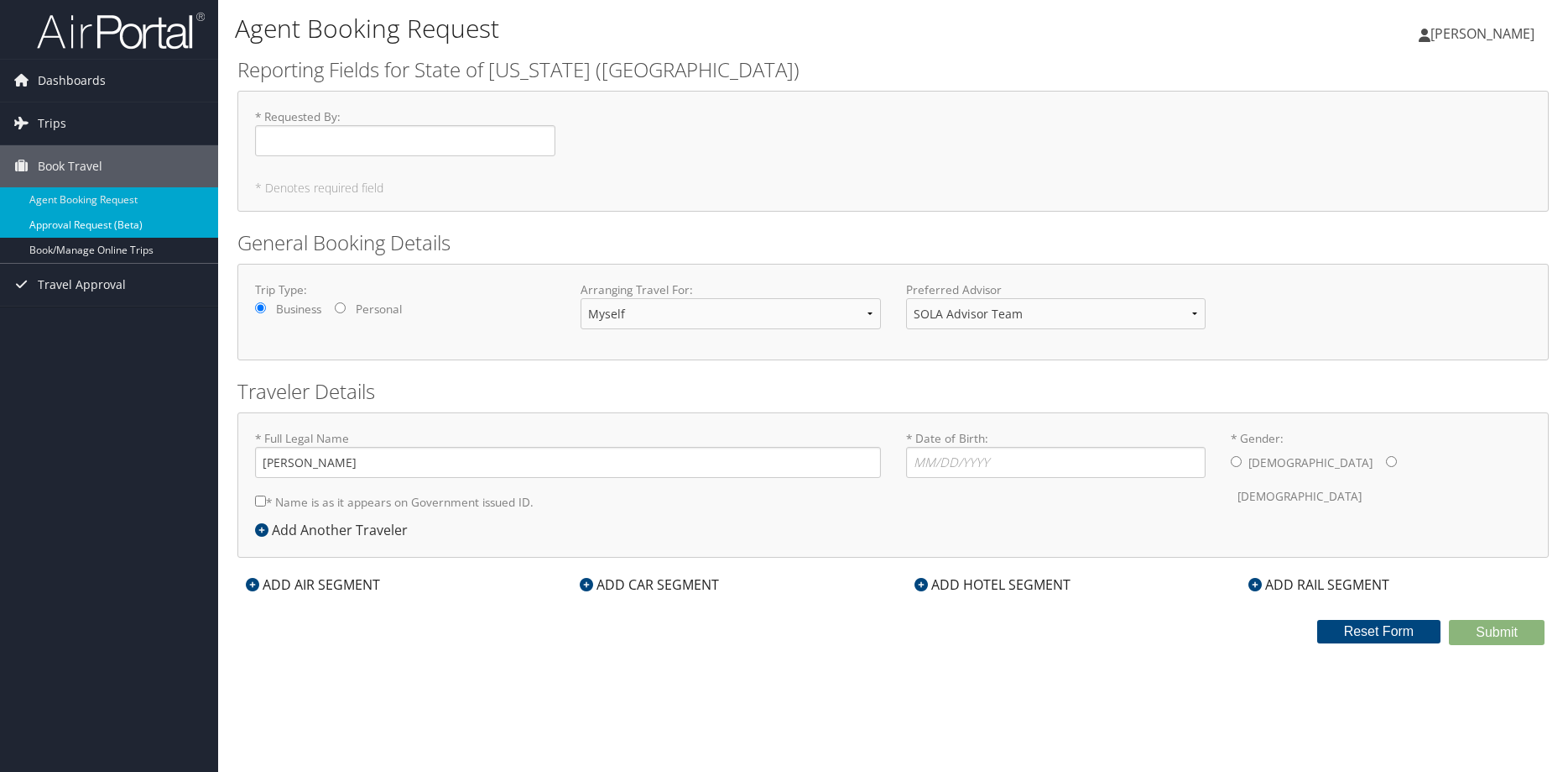
click at [94, 222] on link "Approval Request (Beta)" at bounding box center [109, 224] width 218 height 25
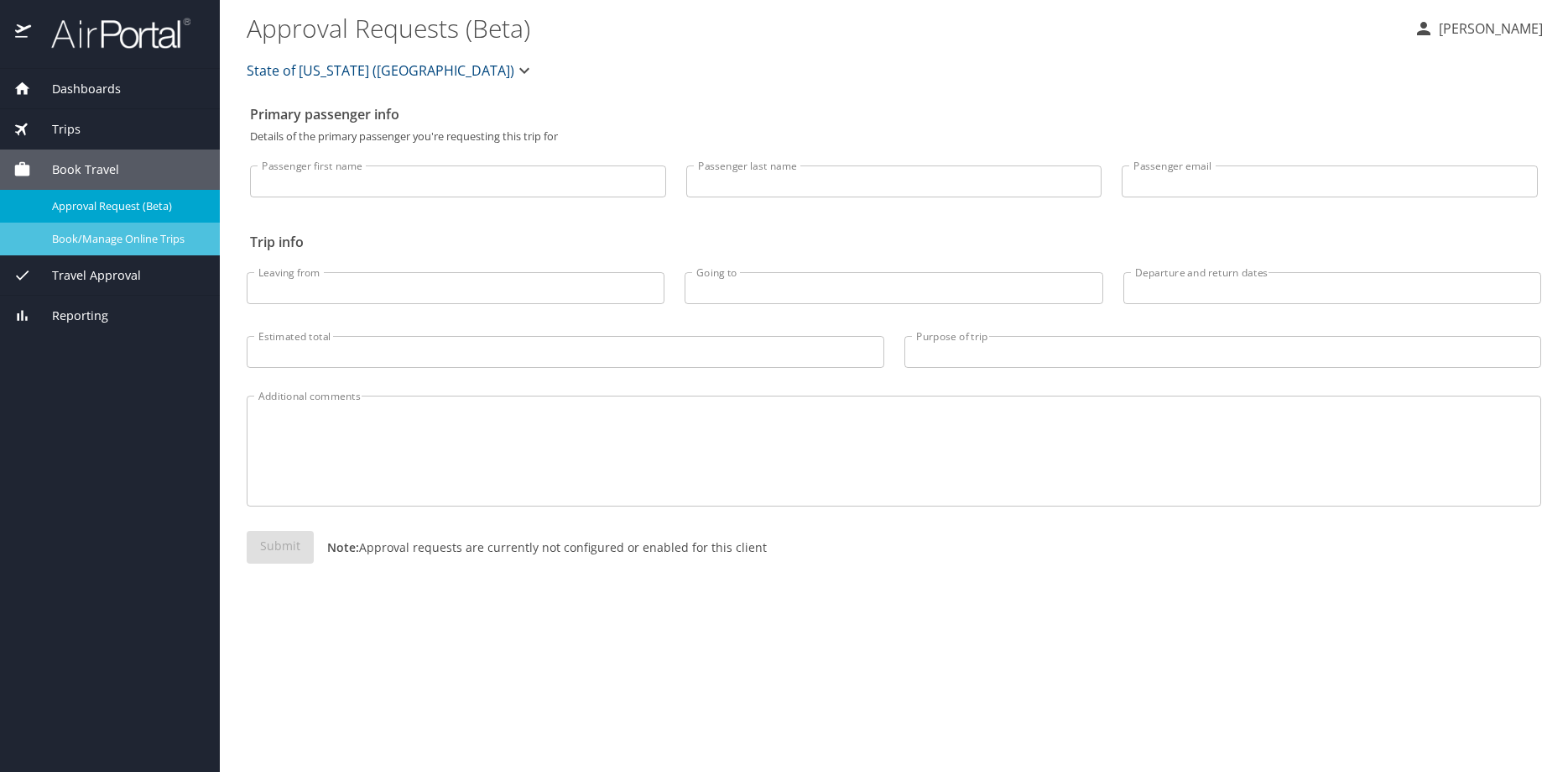
click at [97, 238] on span "Book/Manage Online Trips" at bounding box center [126, 239] width 148 height 16
click at [514, 67] on icon "button" at bounding box center [524, 70] width 20 height 20
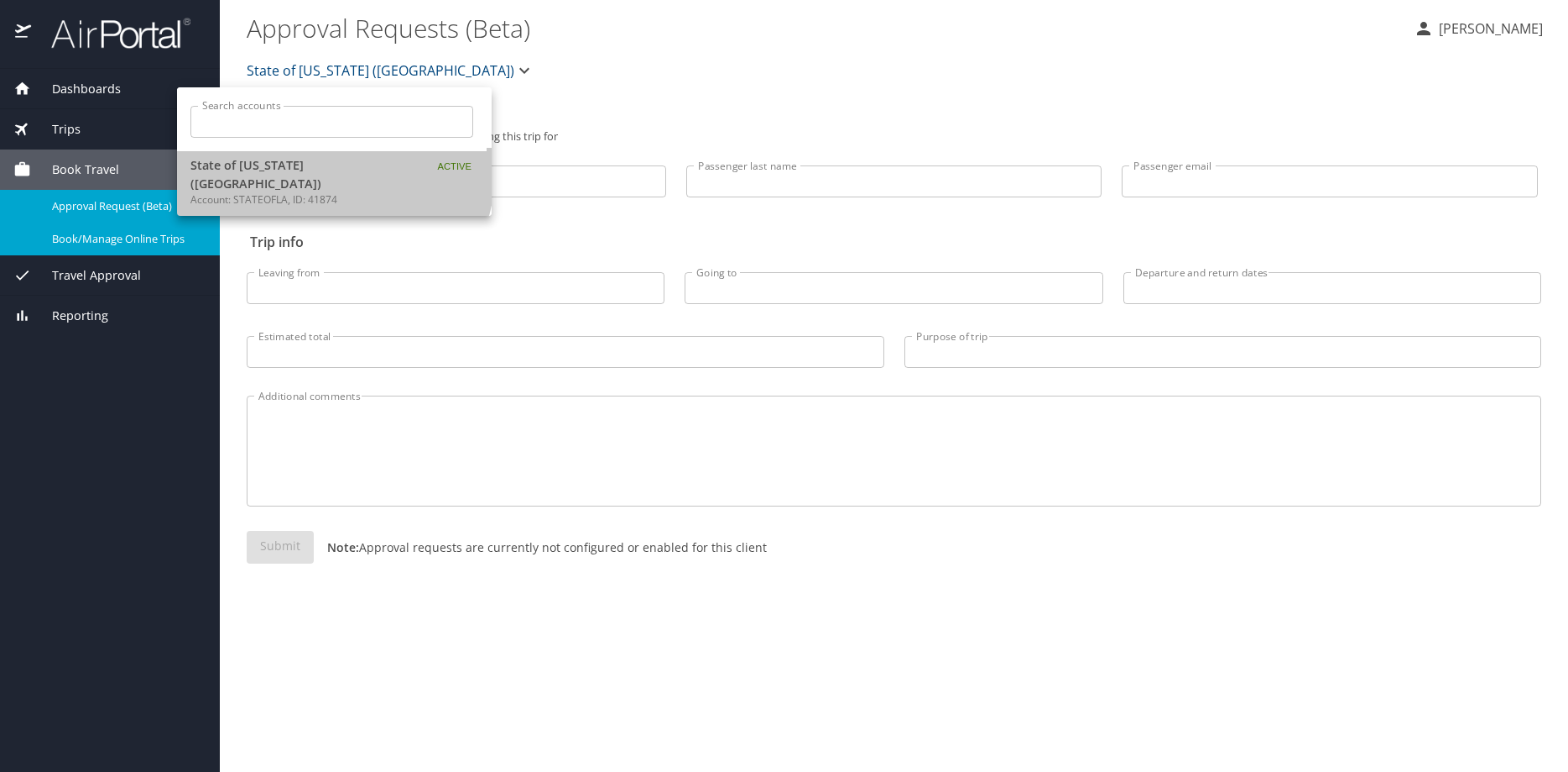
click at [324, 171] on span "State of Louisiana (SOLA)" at bounding box center [295, 174] width 209 height 36
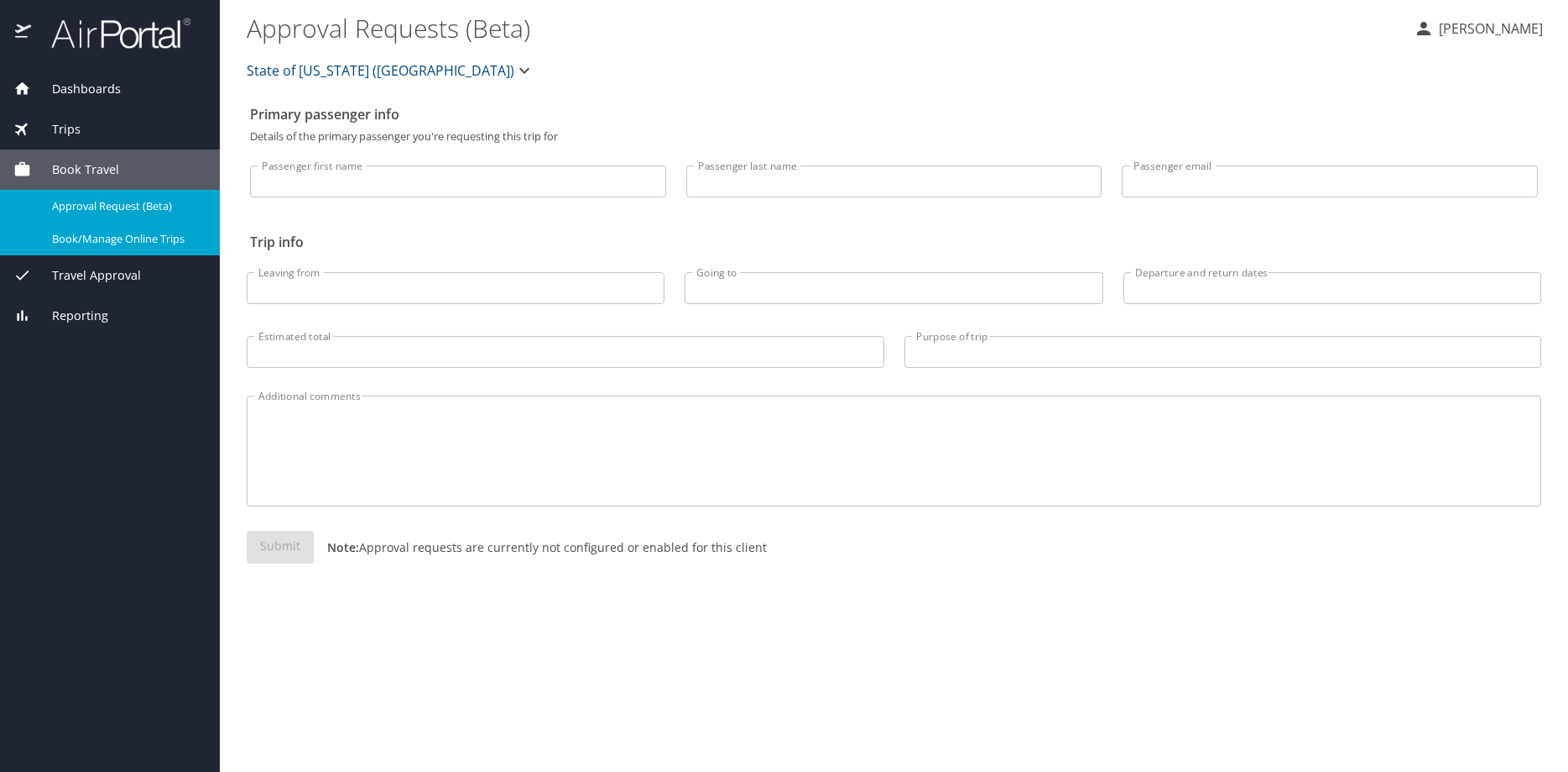
click at [149, 243] on span "Book/Manage Online Trips" at bounding box center [126, 239] width 148 height 16
